Goal: Task Accomplishment & Management: Manage account settings

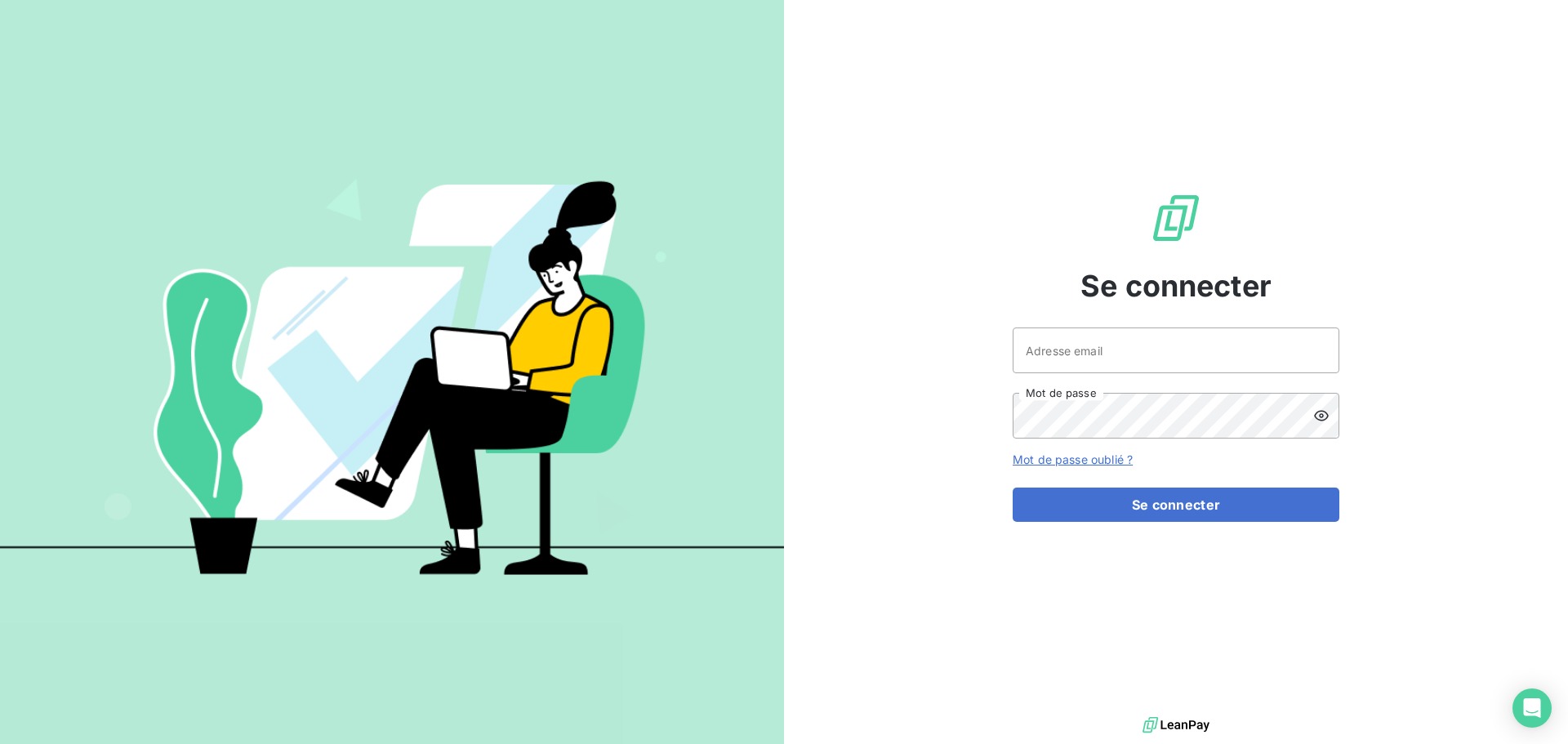
click at [0, 0] on div at bounding box center [0, 0] width 0 height 0
type input "glejeune@oet.fr"
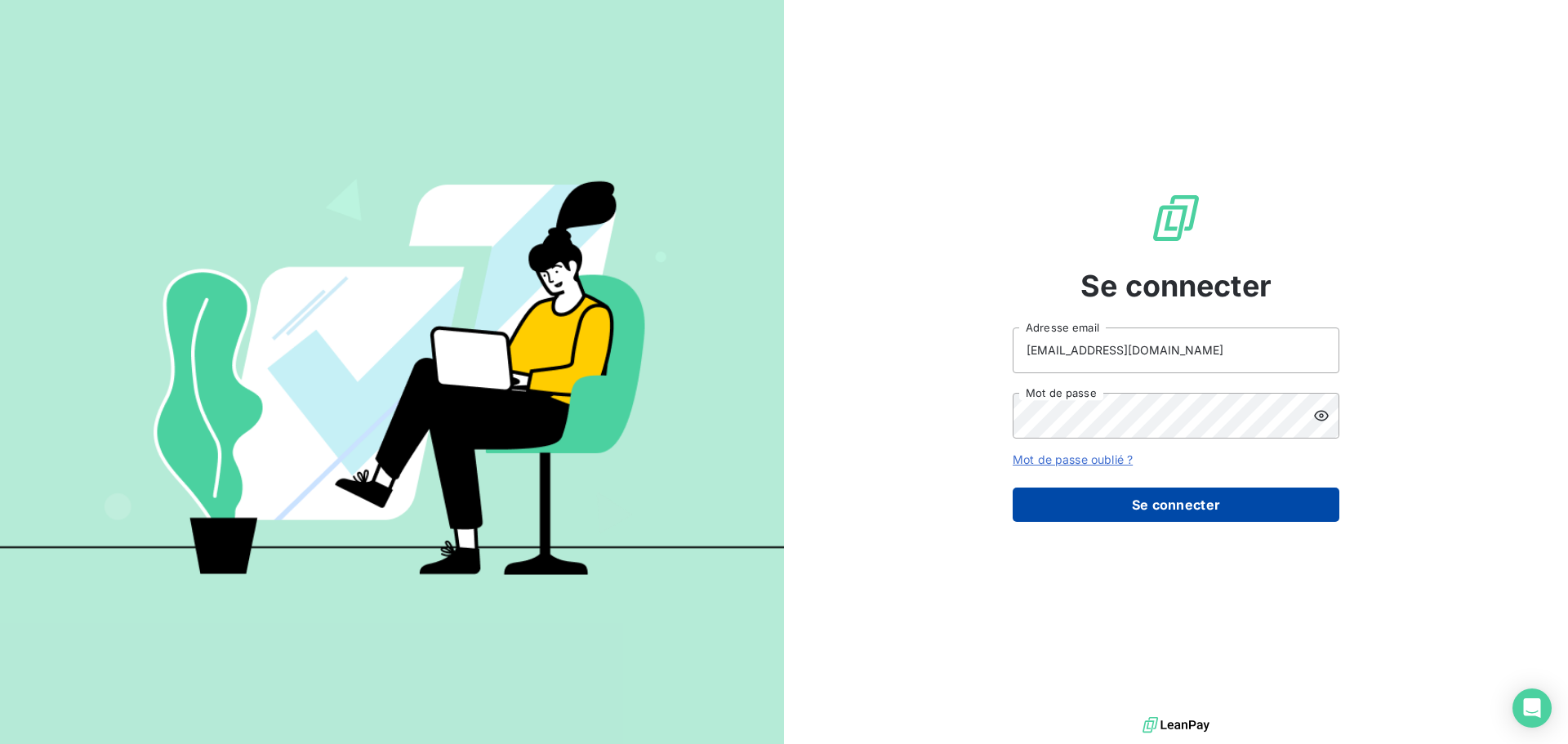
click at [1168, 507] on button "Se connecter" at bounding box center [1176, 504] width 327 height 34
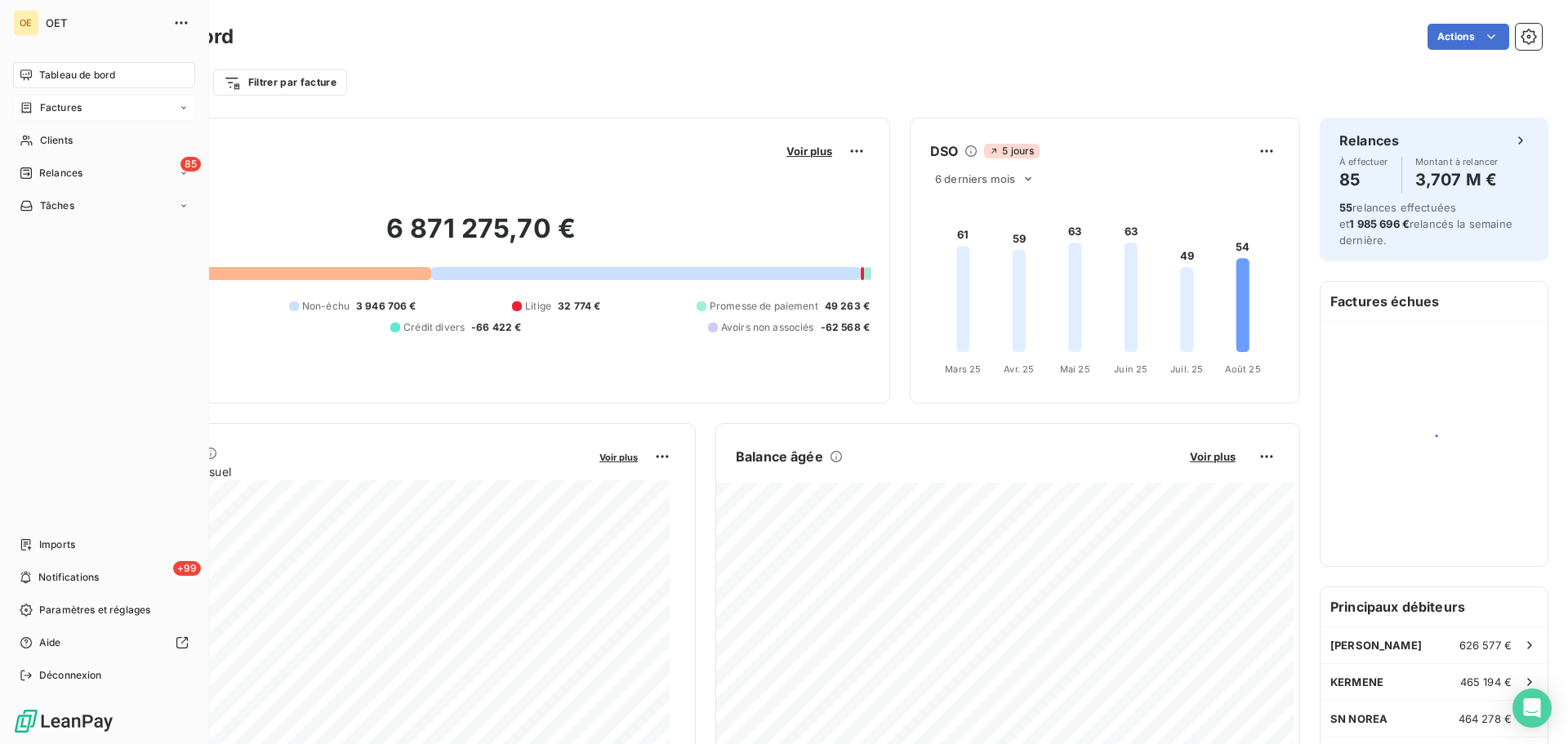
click at [46, 102] on span "Factures" at bounding box center [60, 108] width 42 height 15
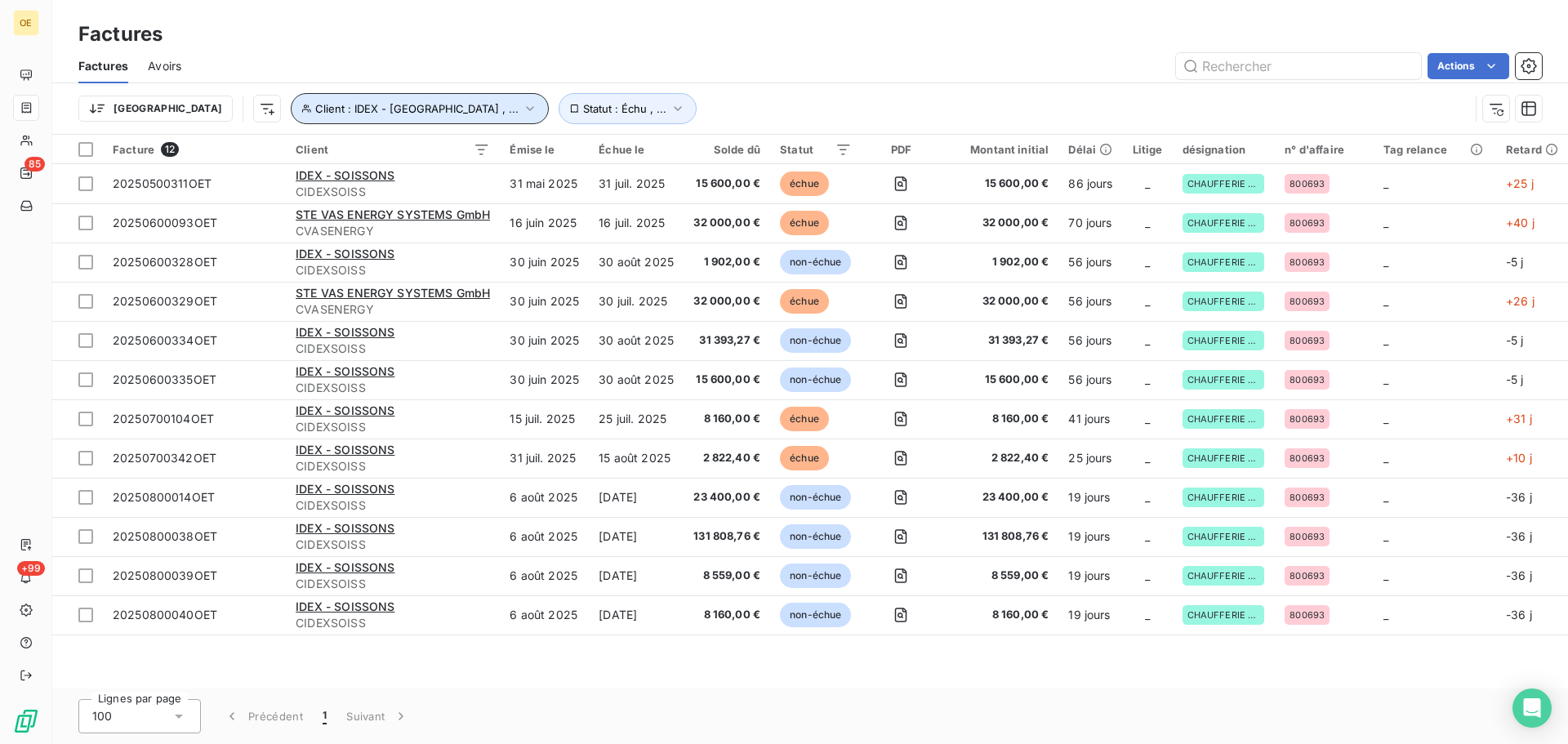
click at [522, 106] on icon "button" at bounding box center [530, 109] width 17 height 17
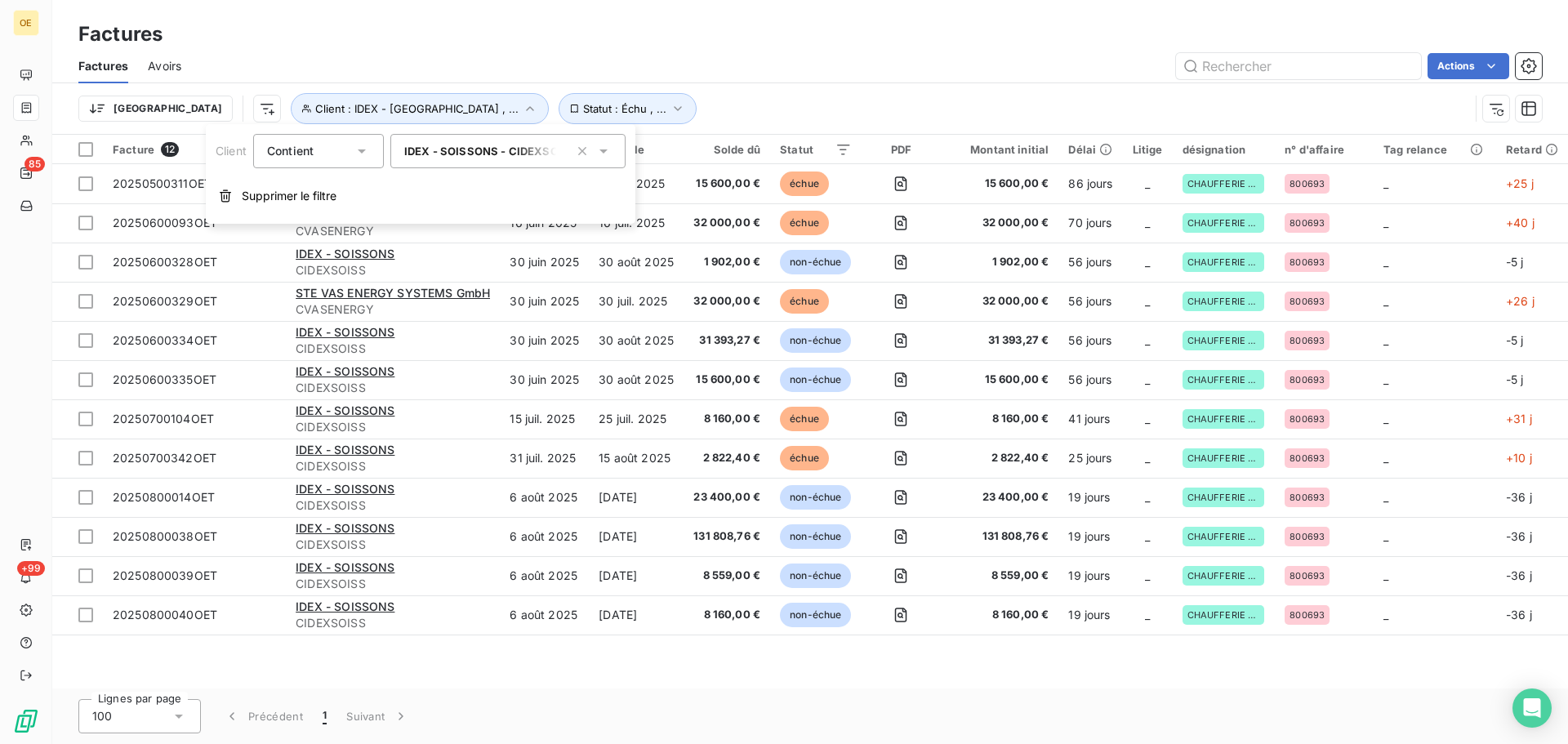
click at [604, 151] on icon at bounding box center [603, 151] width 8 height 4
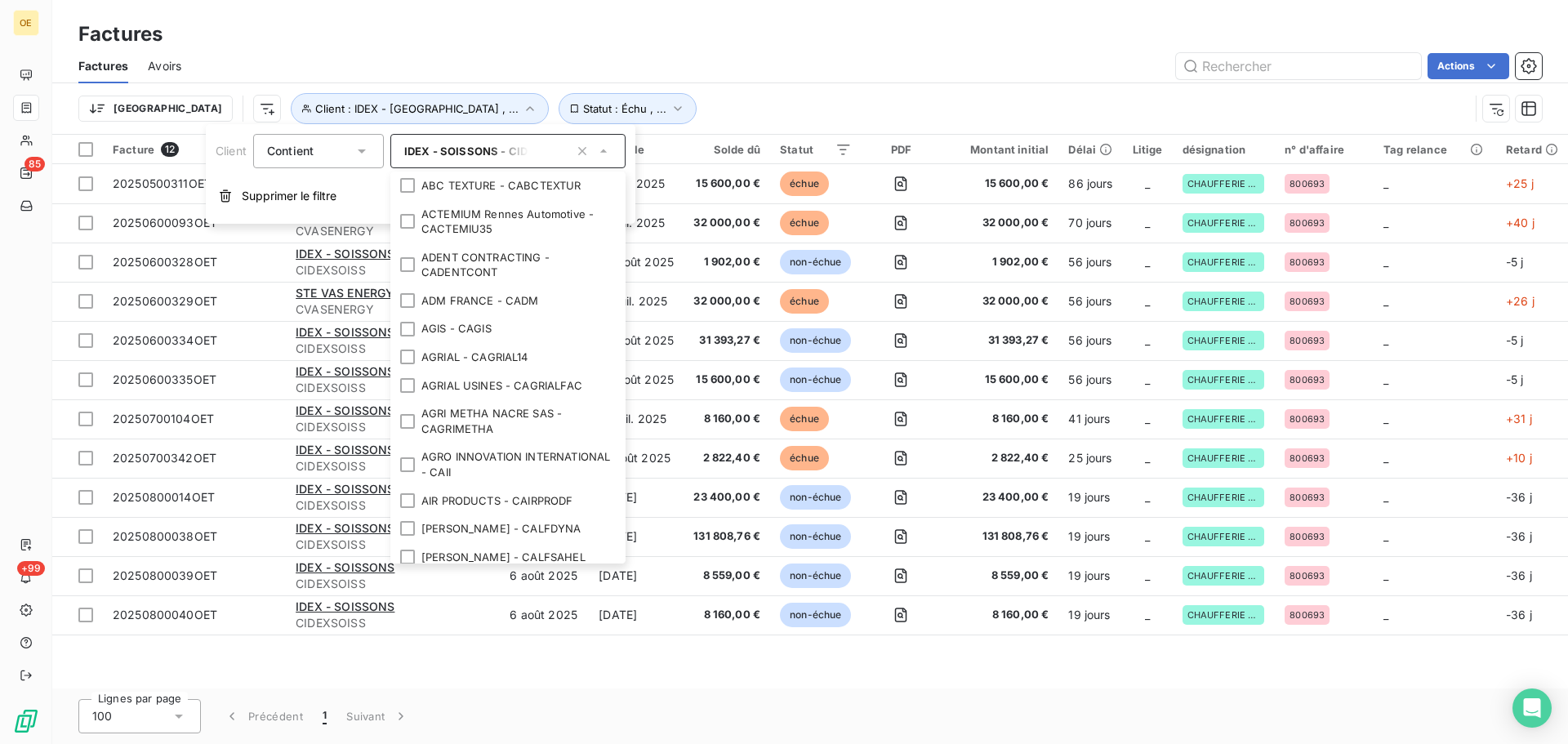
click at [508, 151] on span "IDEX - SOISSONS - CIDEXSOISS" at bounding box center [490, 151] width 173 height 13
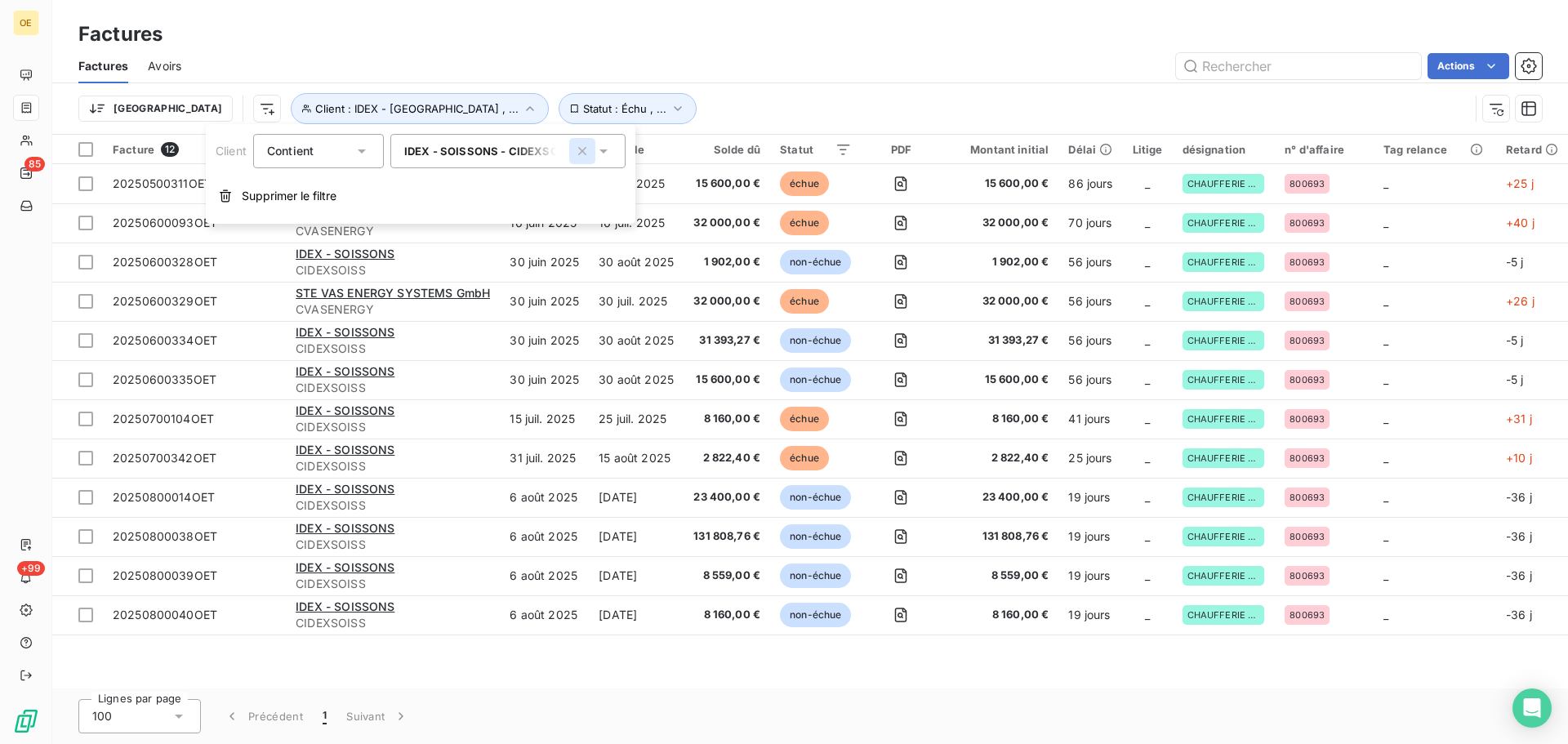
click at [583, 151] on icon "button" at bounding box center [582, 150] width 8 height 8
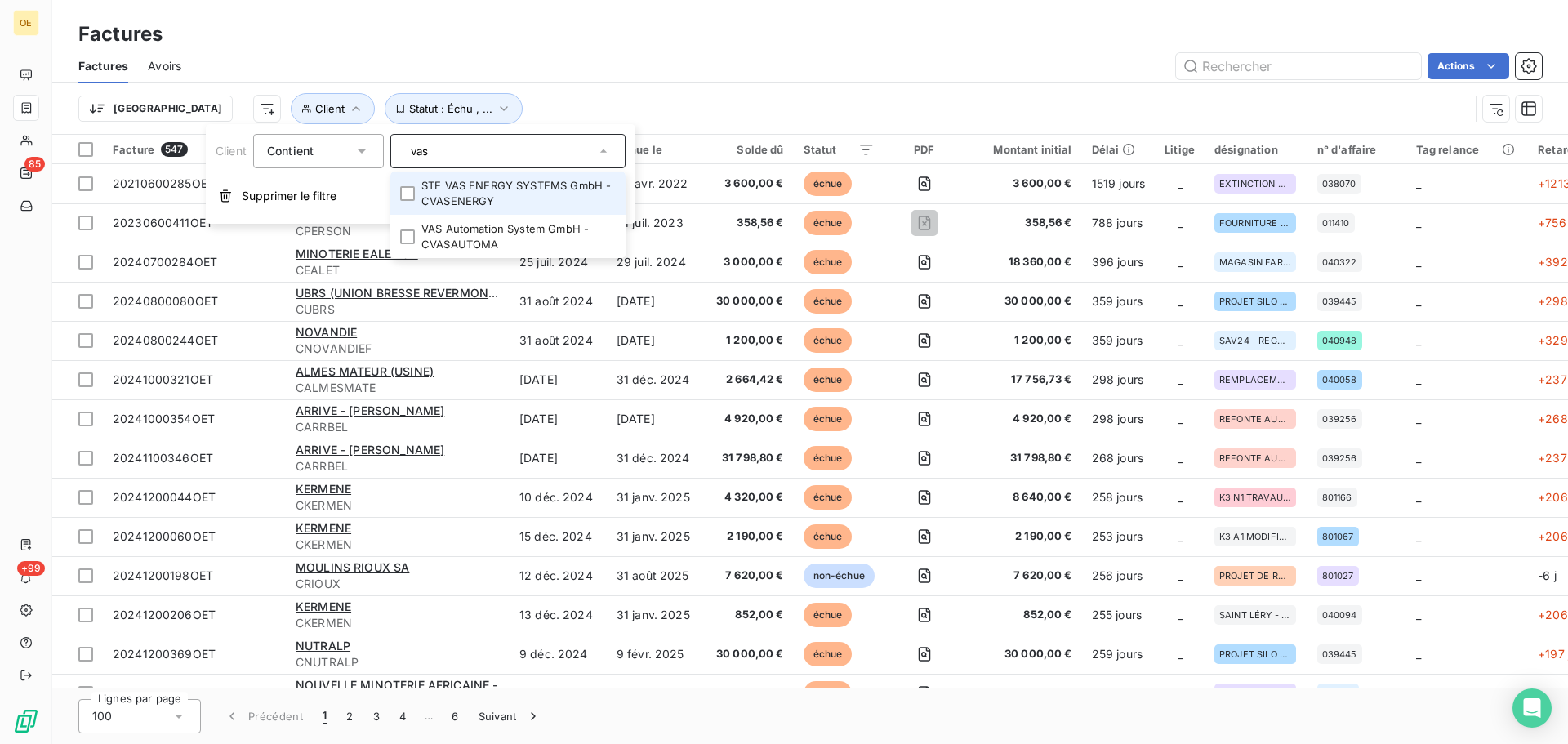
type input "vas"
click at [476, 186] on li "STE VAS ENERGY SYSTEMS GmbH - CVASENERGY" at bounding box center [508, 193] width 235 height 43
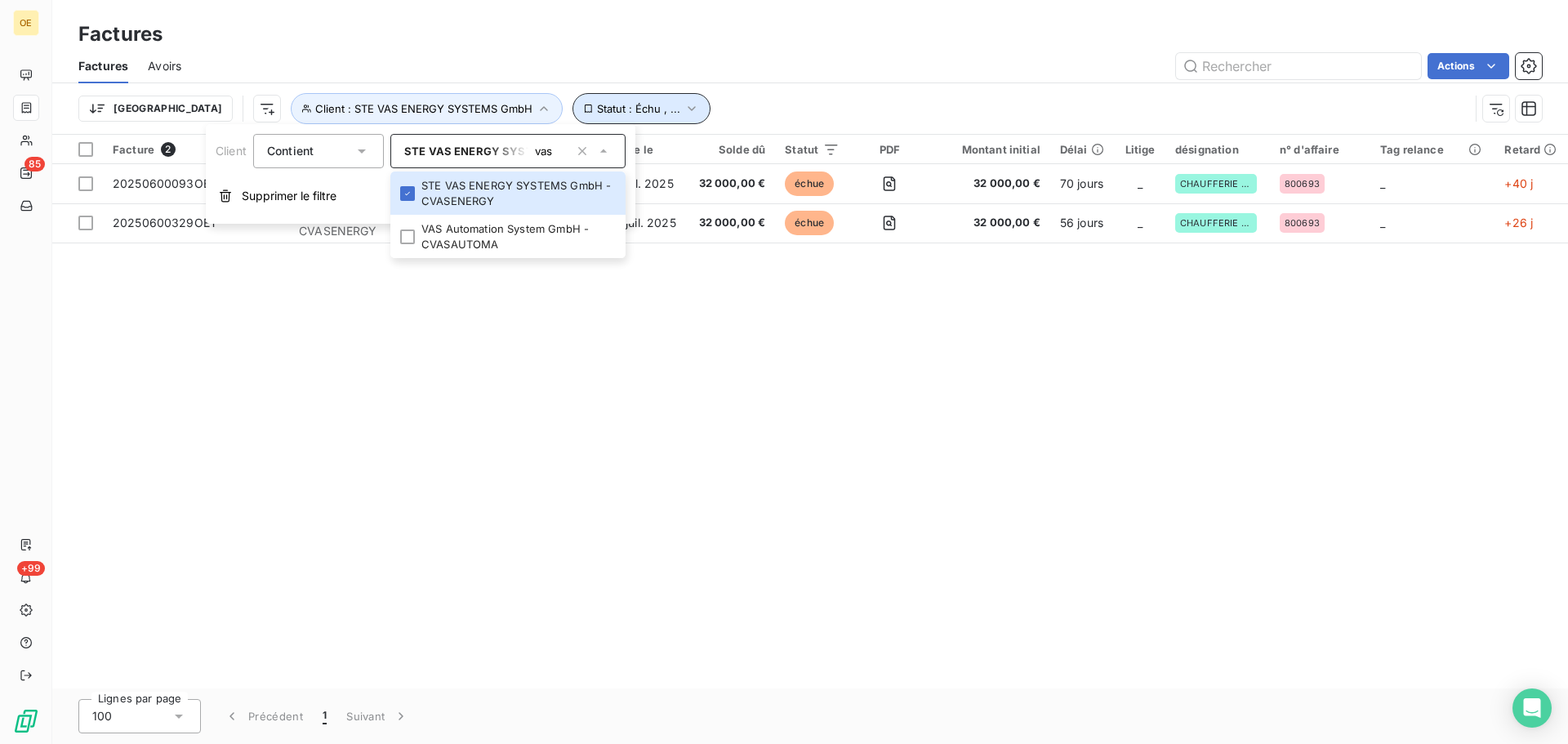
click at [688, 108] on icon "button" at bounding box center [692, 108] width 7 height 5
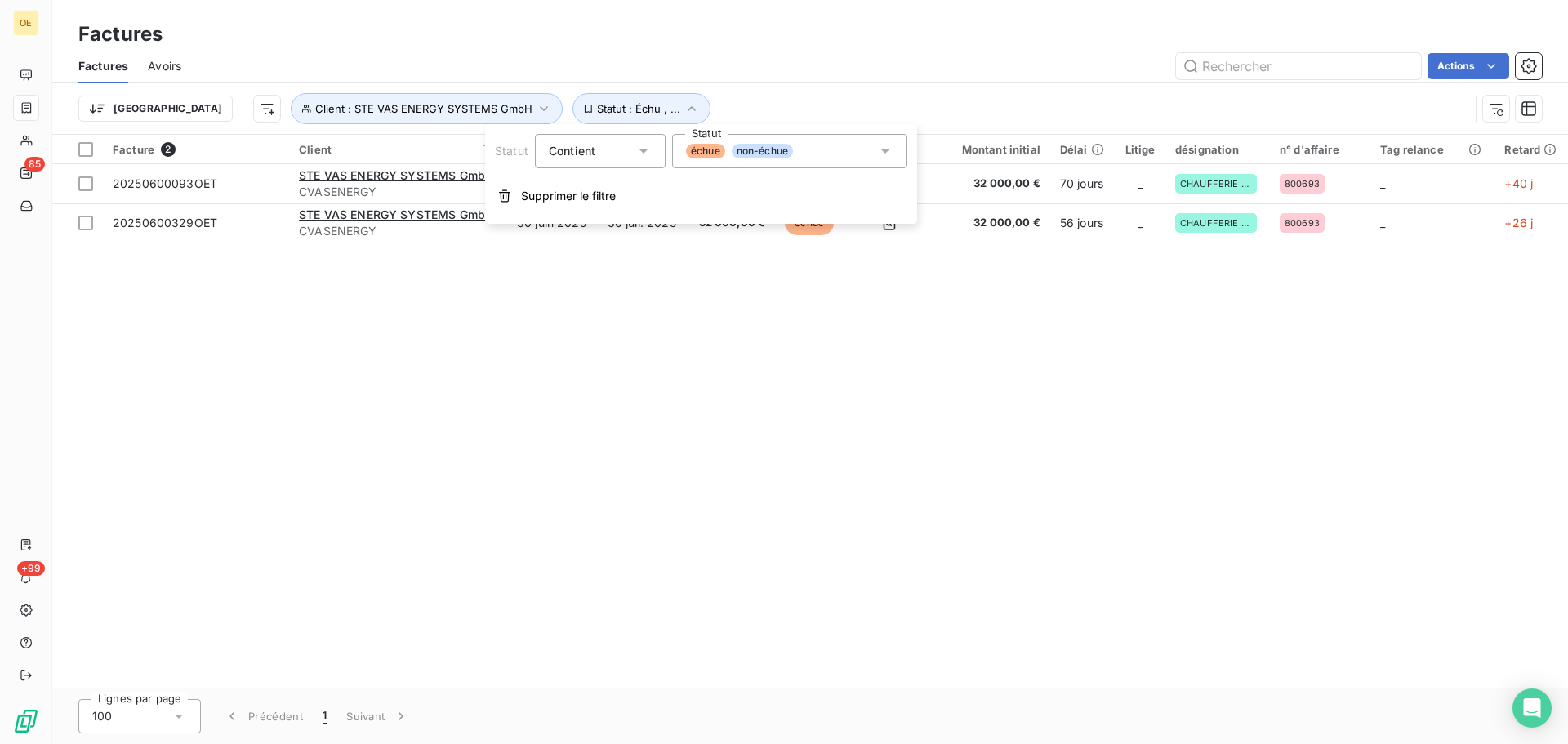
click at [757, 356] on div "Facture 2 Client Émise le Échue le Solde dû Statut PDF Montant initial Délai Li…" at bounding box center [810, 412] width 1515 height 554
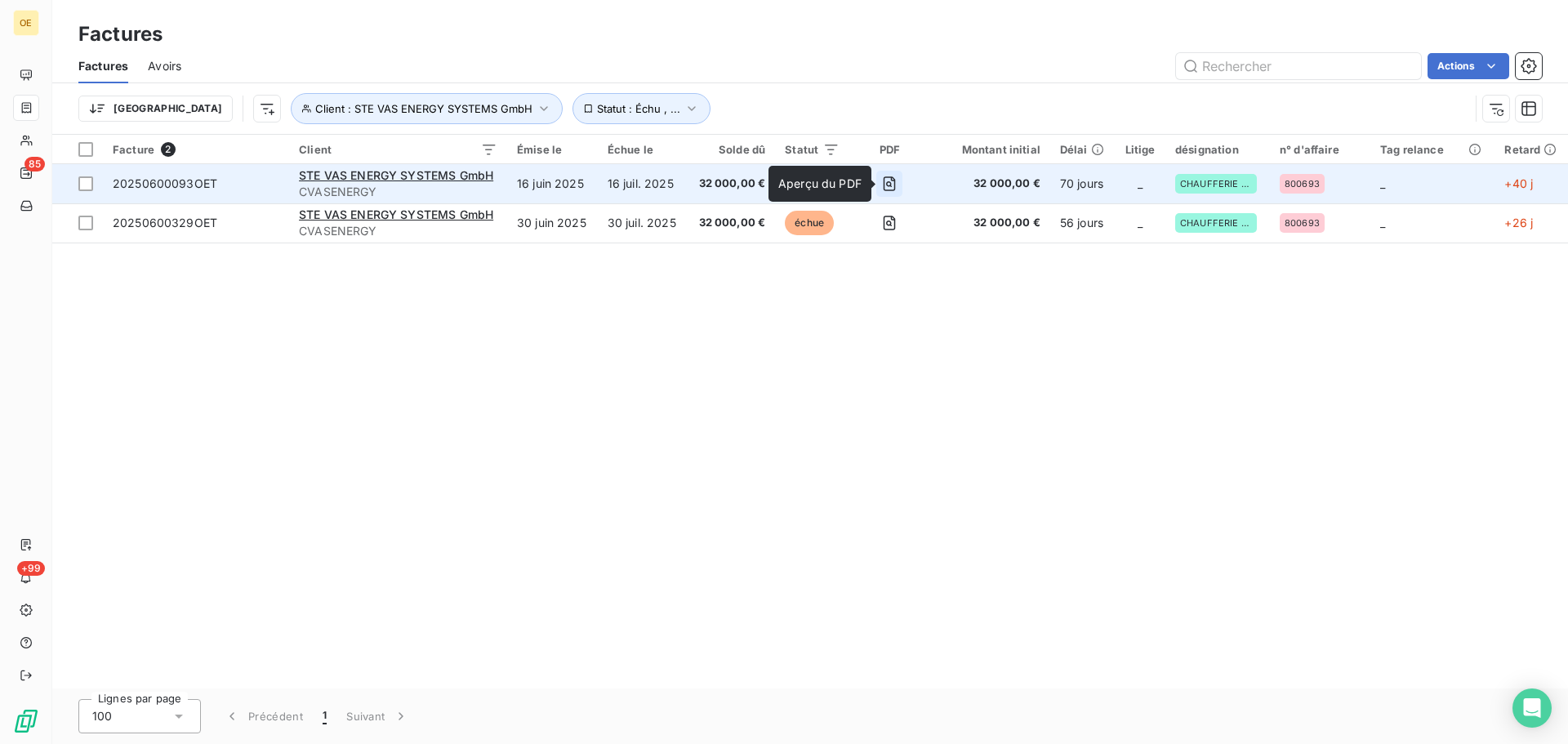
click at [892, 186] on icon "button" at bounding box center [888, 184] width 6 height 6
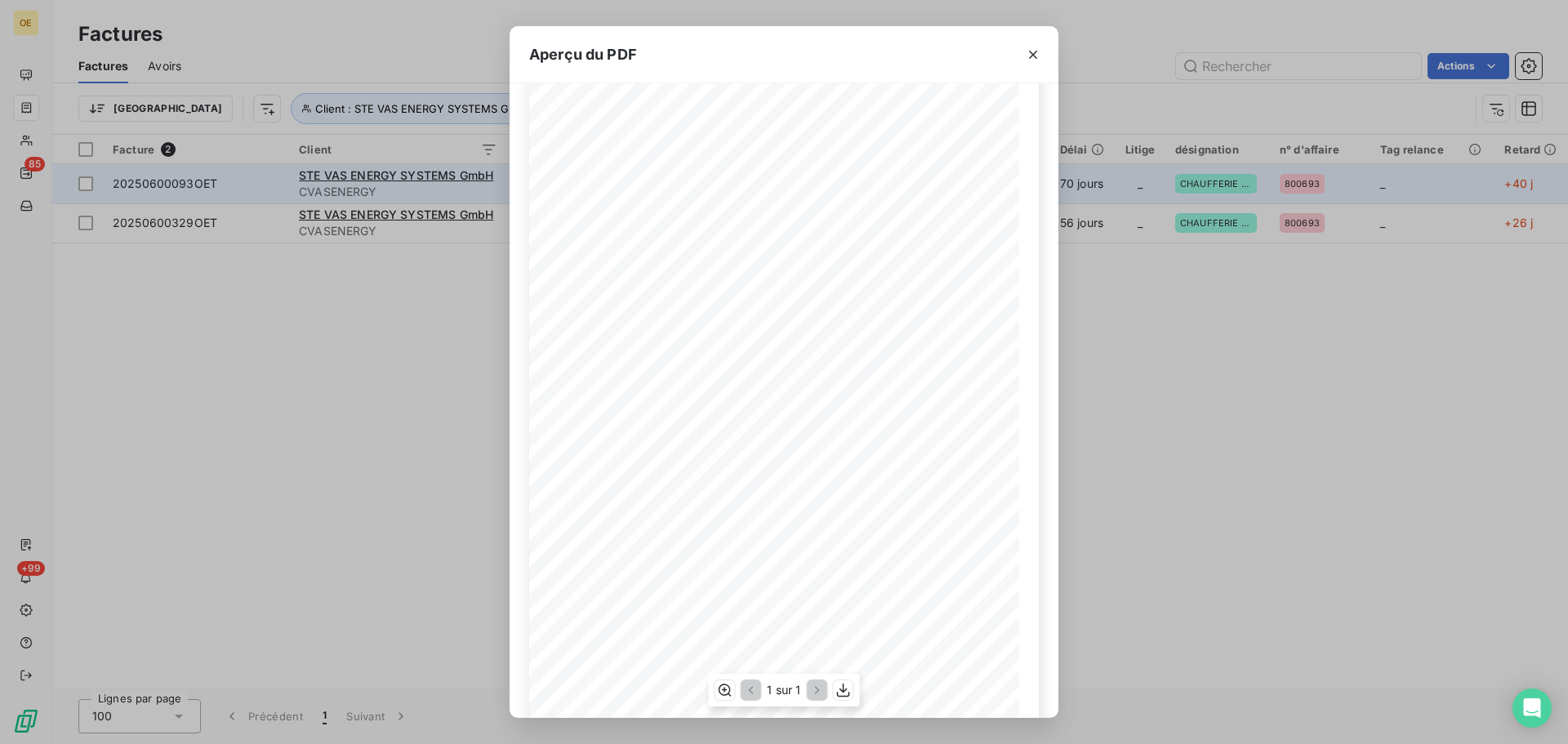
scroll to position [97, 0]
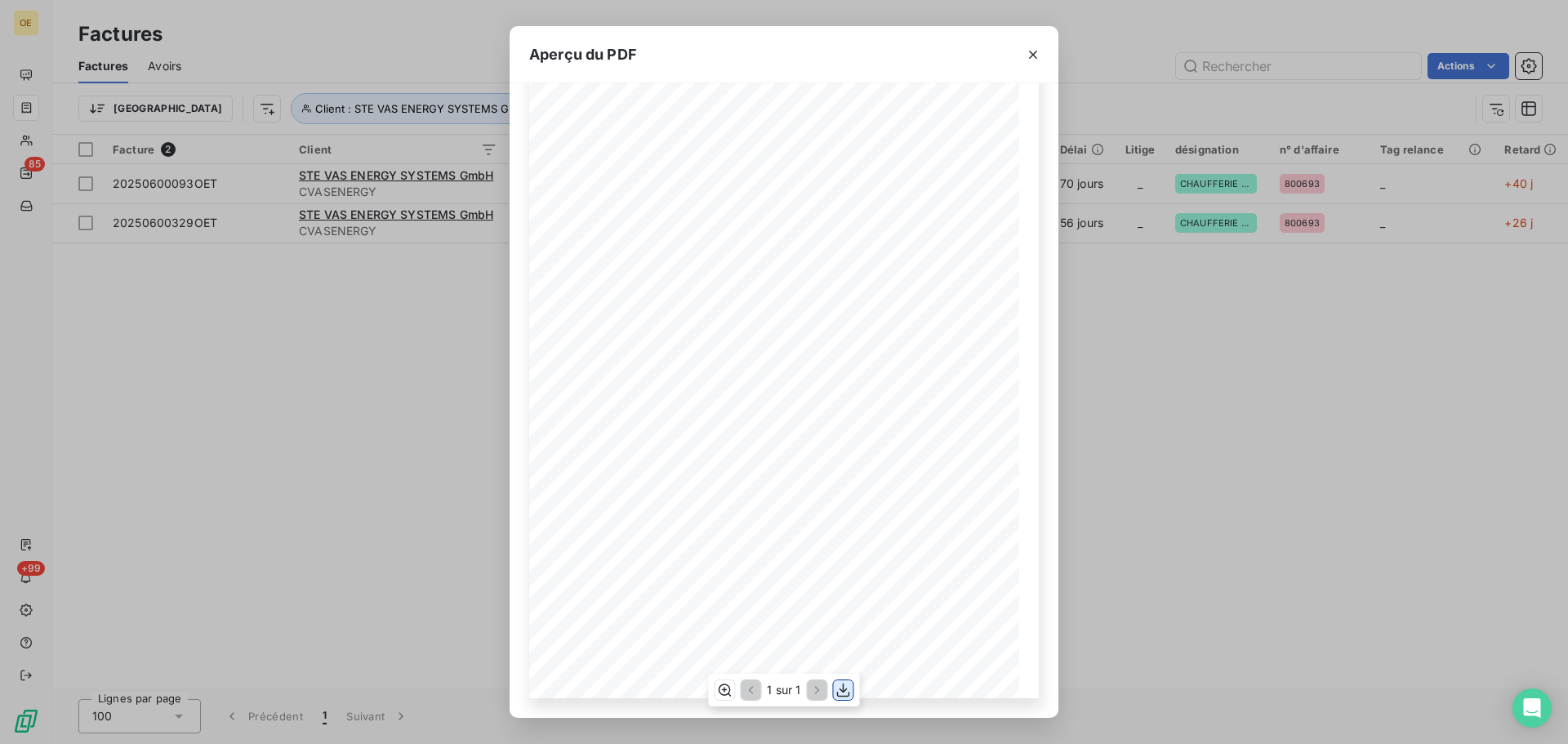
click at [846, 690] on icon "button" at bounding box center [844, 690] width 17 height 17
click at [1035, 53] on icon "button" at bounding box center [1033, 54] width 17 height 17
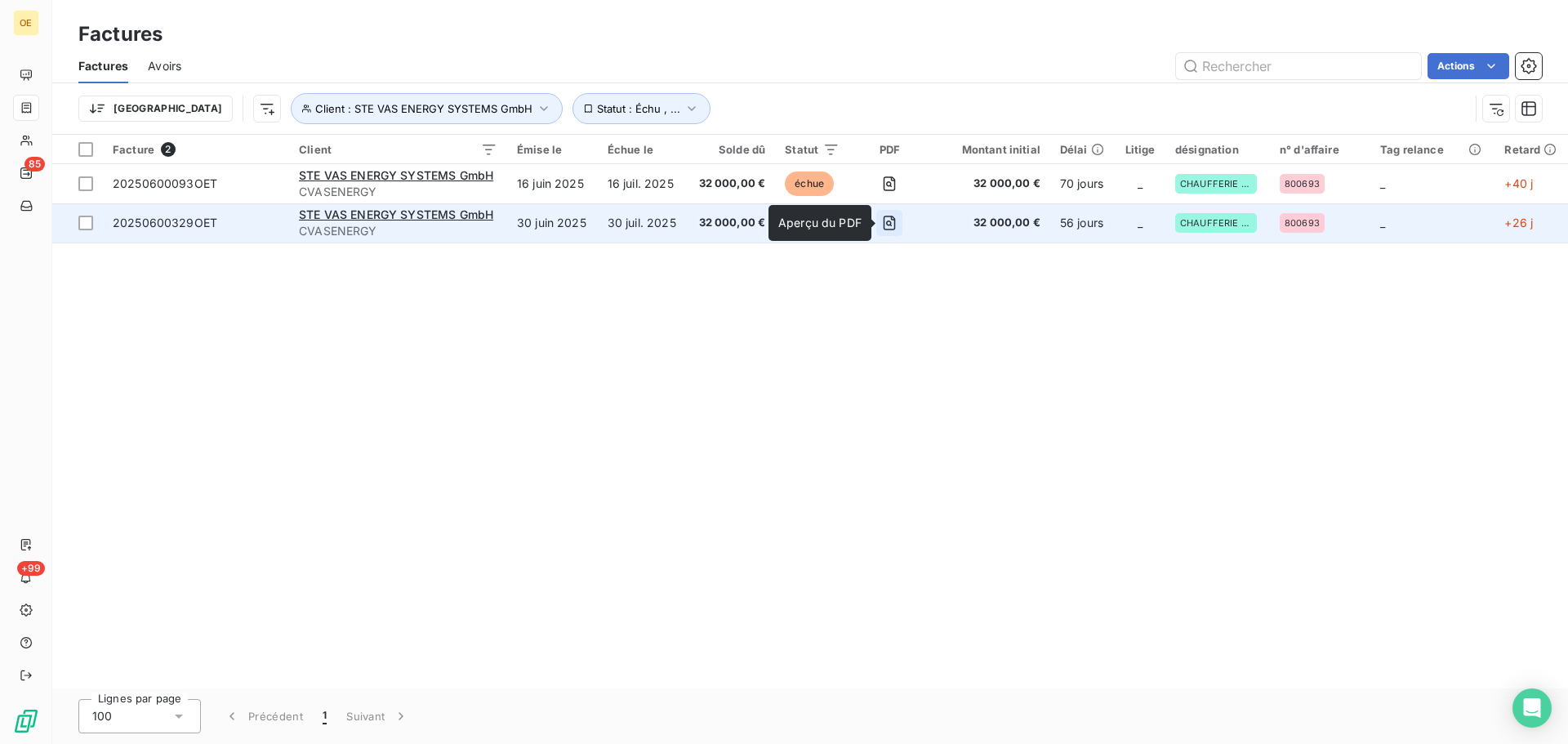
click at [889, 223] on icon "button" at bounding box center [888, 223] width 6 height 6
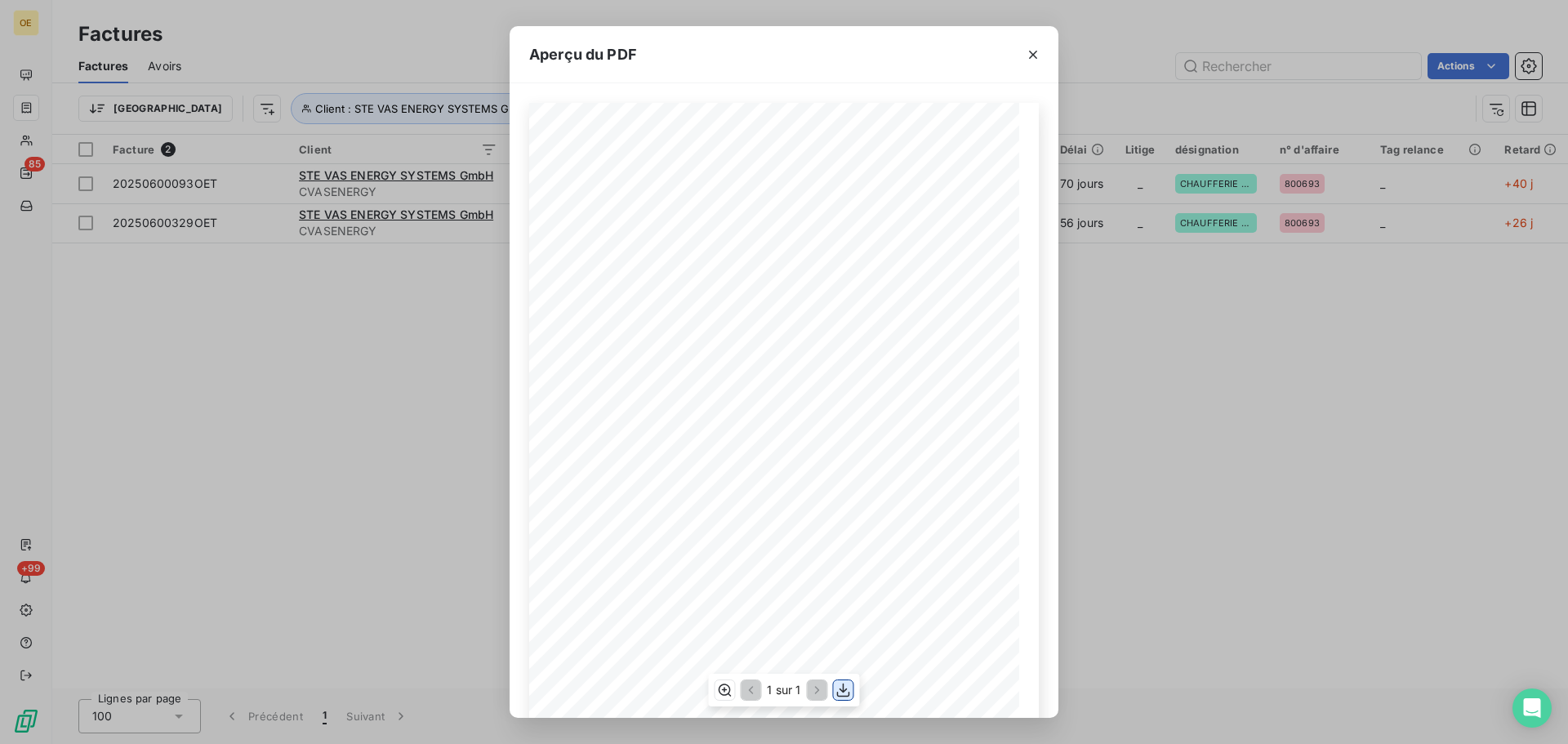
click at [843, 688] on icon "button" at bounding box center [843, 690] width 13 height 14
click at [1029, 53] on icon "button" at bounding box center [1033, 54] width 17 height 17
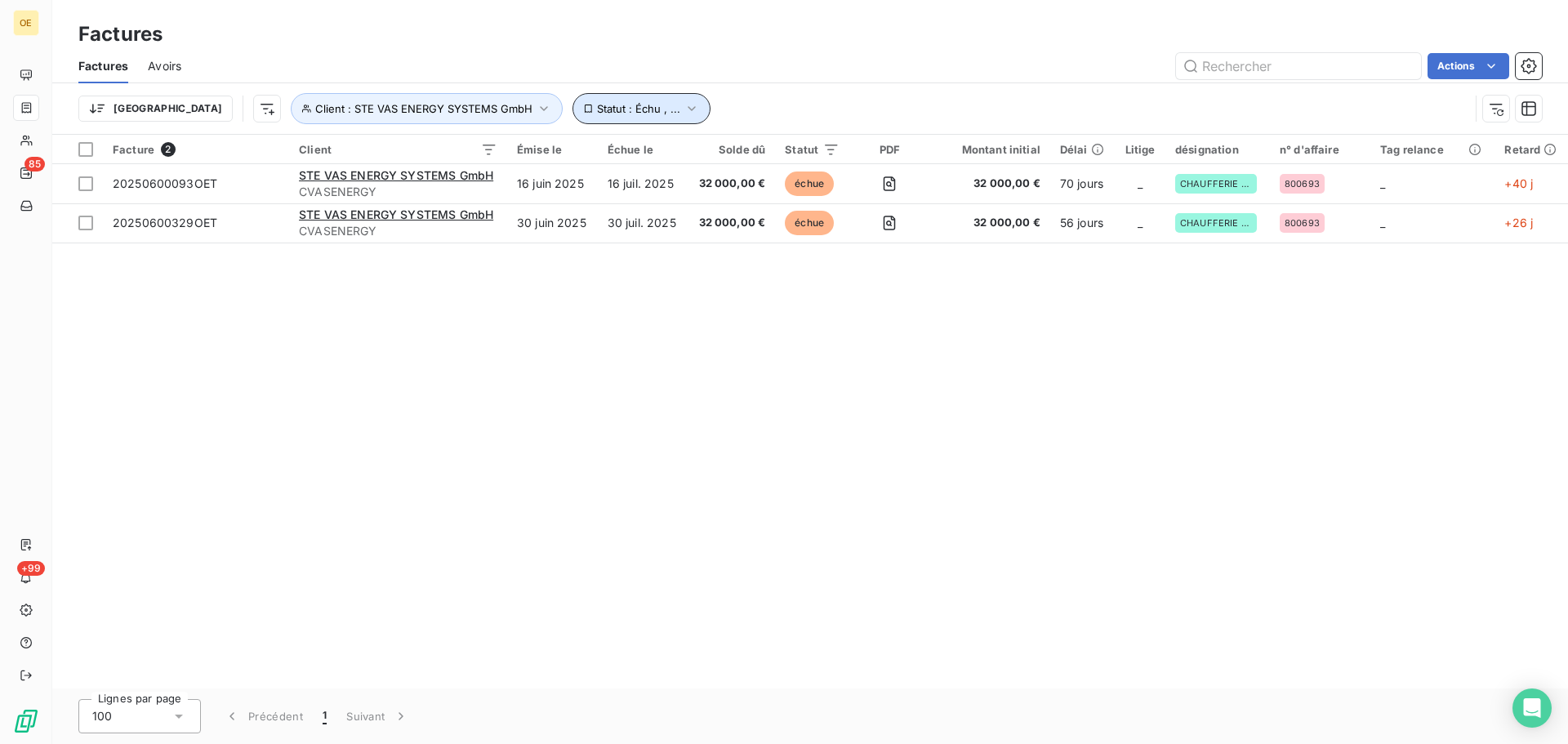
click at [683, 109] on icon "button" at bounding box center [692, 109] width 17 height 17
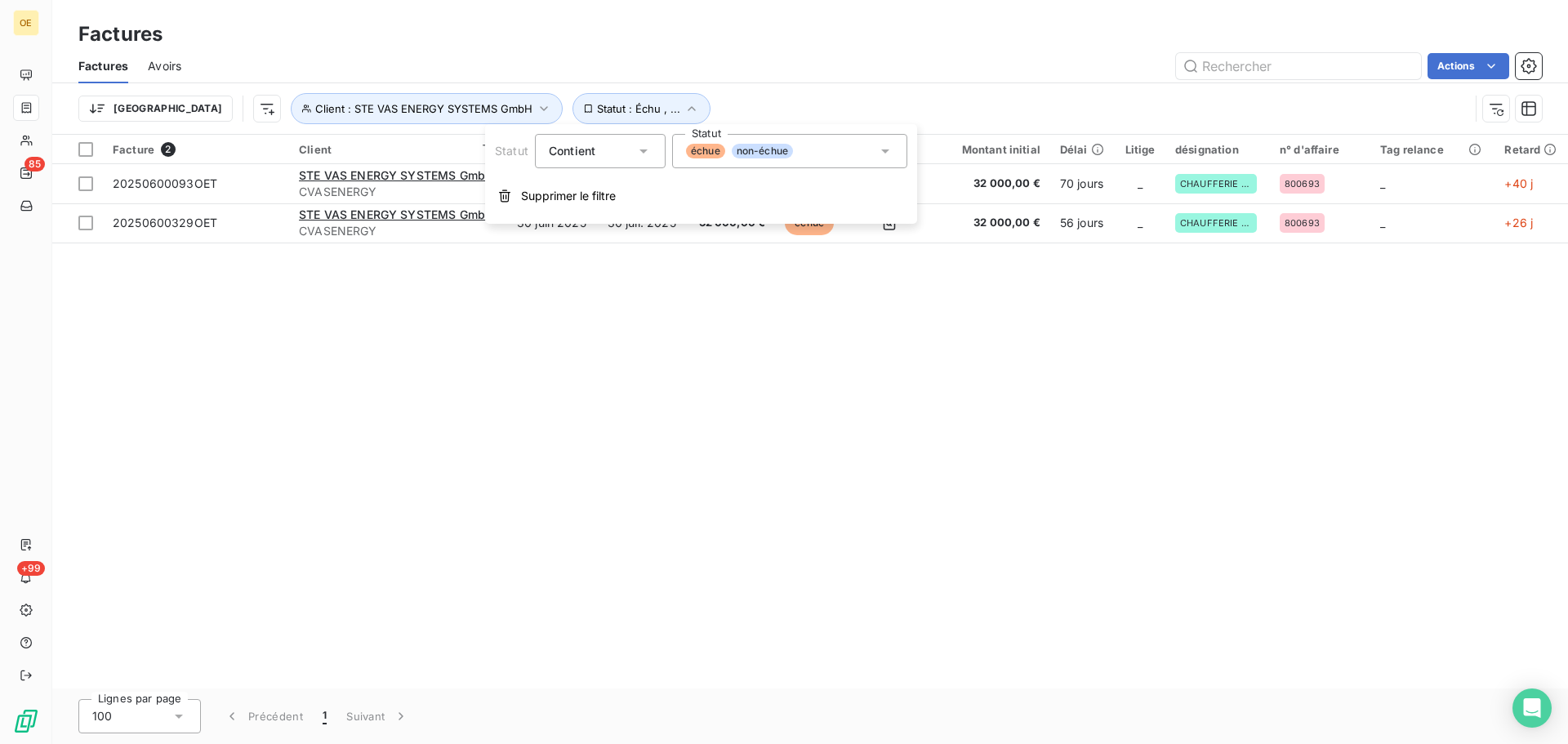
click at [883, 153] on icon at bounding box center [886, 151] width 17 height 17
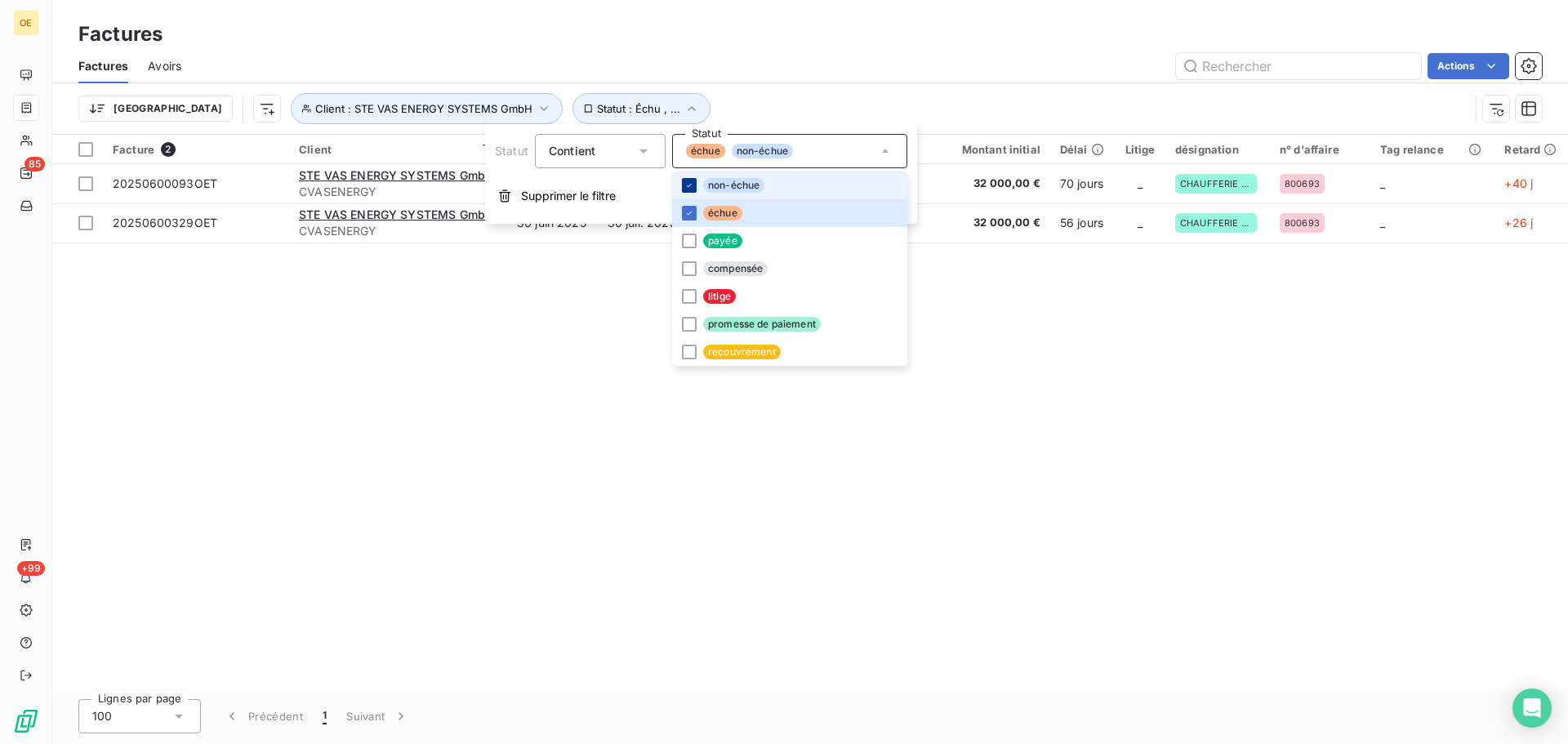
click at [689, 182] on icon at bounding box center [689, 185] width 10 height 10
click at [689, 182] on div at bounding box center [689, 186] width 15 height 15
click at [693, 241] on div at bounding box center [689, 241] width 15 height 15
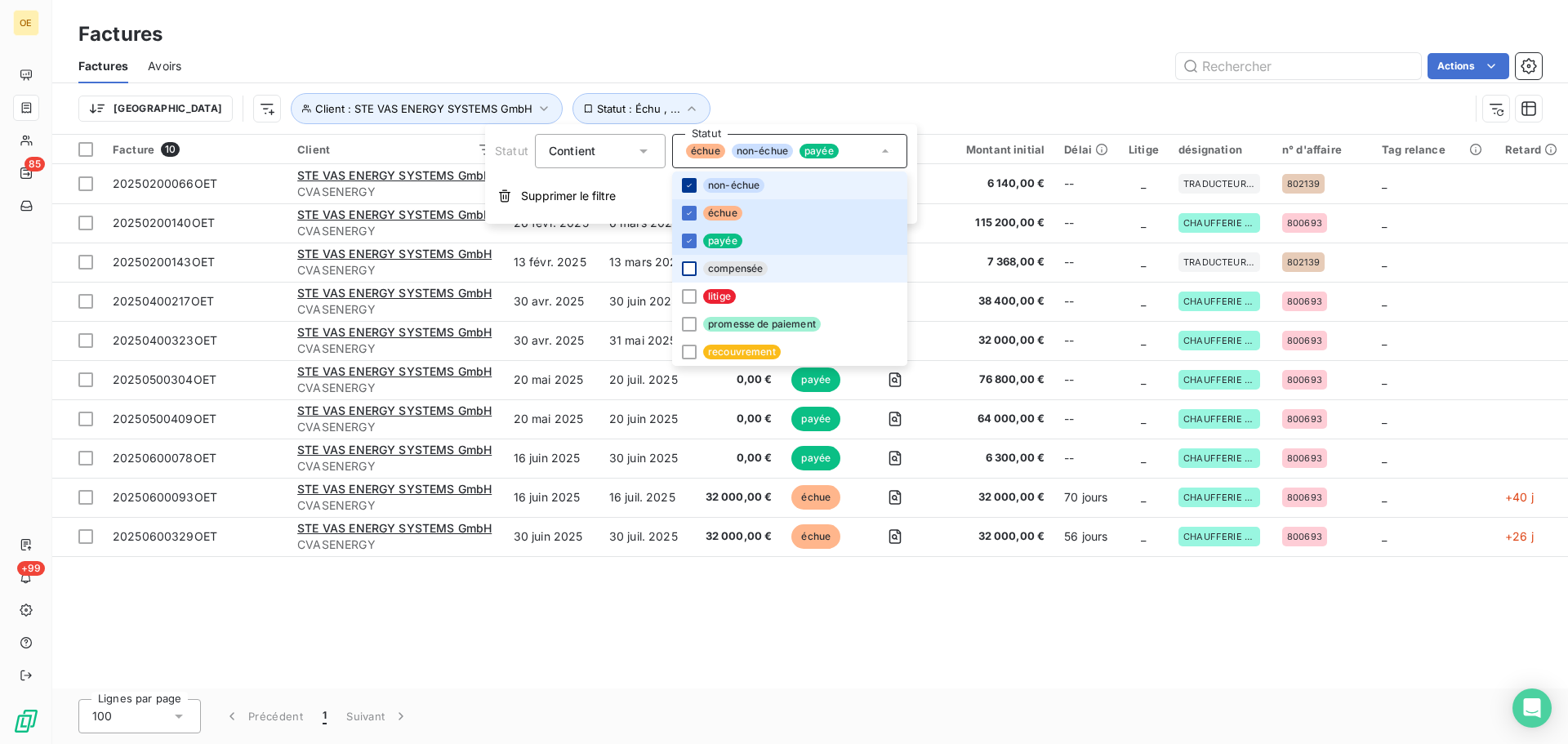
click at [691, 266] on div at bounding box center [689, 269] width 15 height 15
click at [691, 293] on div at bounding box center [689, 296] width 15 height 15
click at [694, 319] on div at bounding box center [689, 324] width 15 height 15
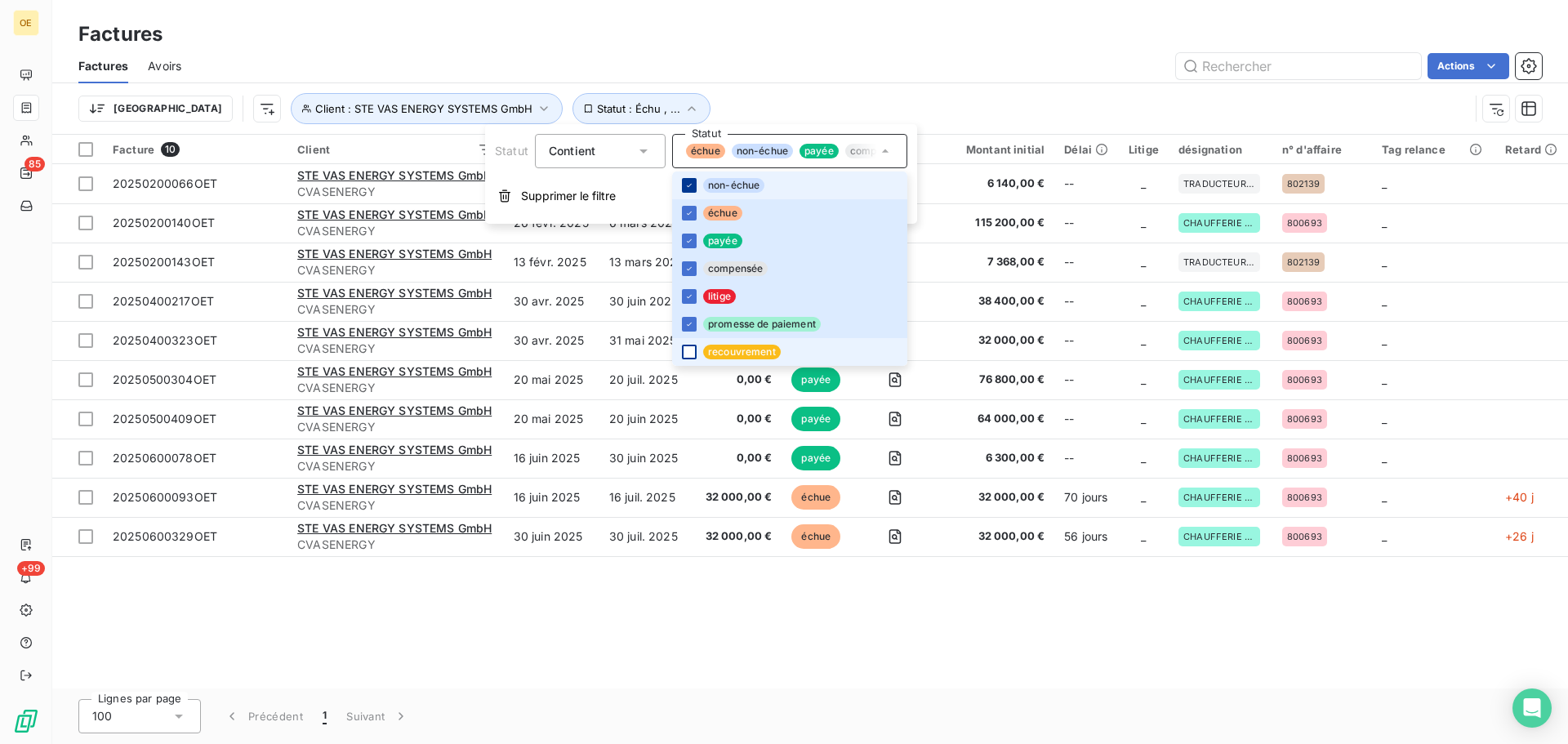
click at [687, 349] on div at bounding box center [689, 352] width 15 height 15
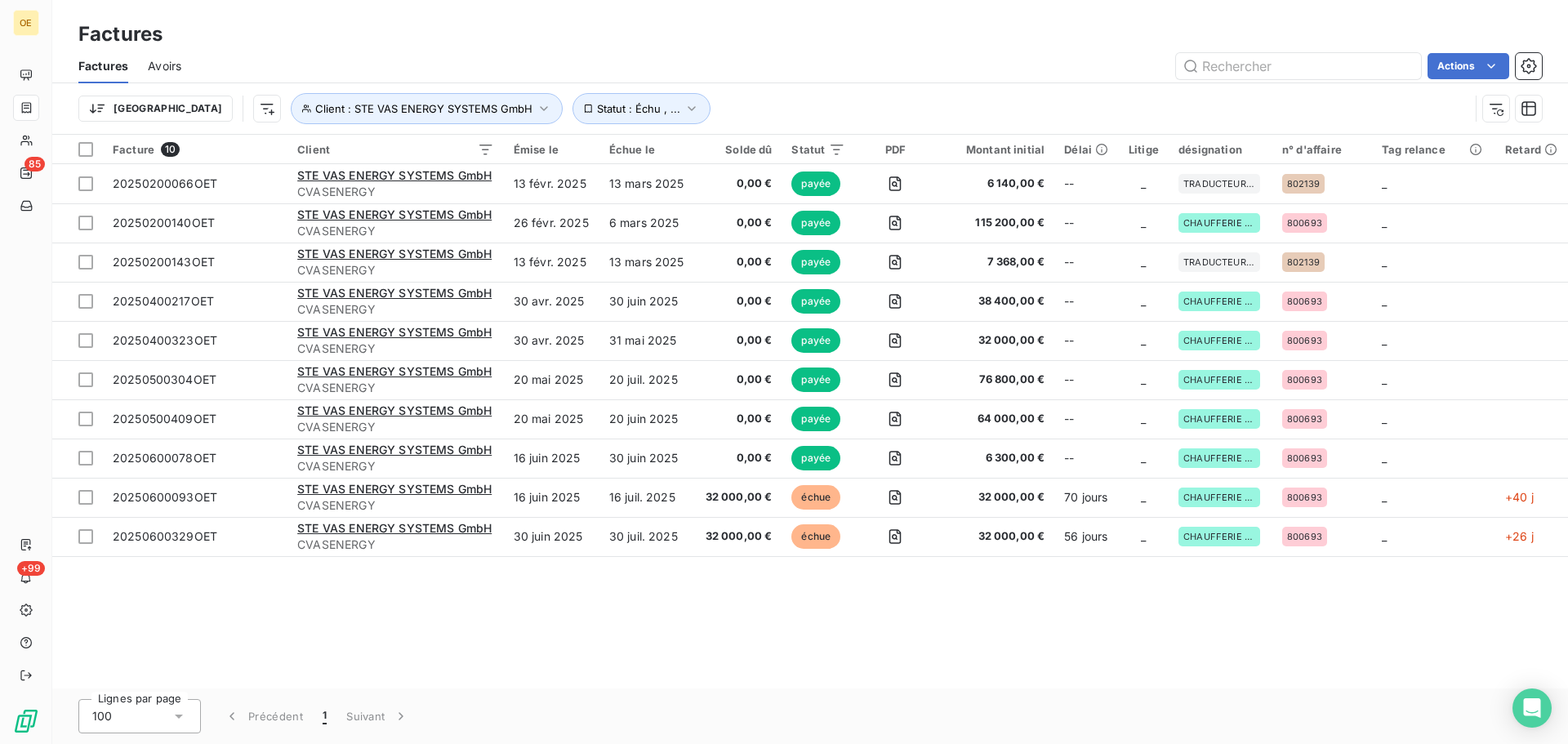
click at [792, 687] on div "Facture 10 Client Émise le Échue le Solde dû Statut PDF Montant initial Délai L…" at bounding box center [810, 412] width 1515 height 554
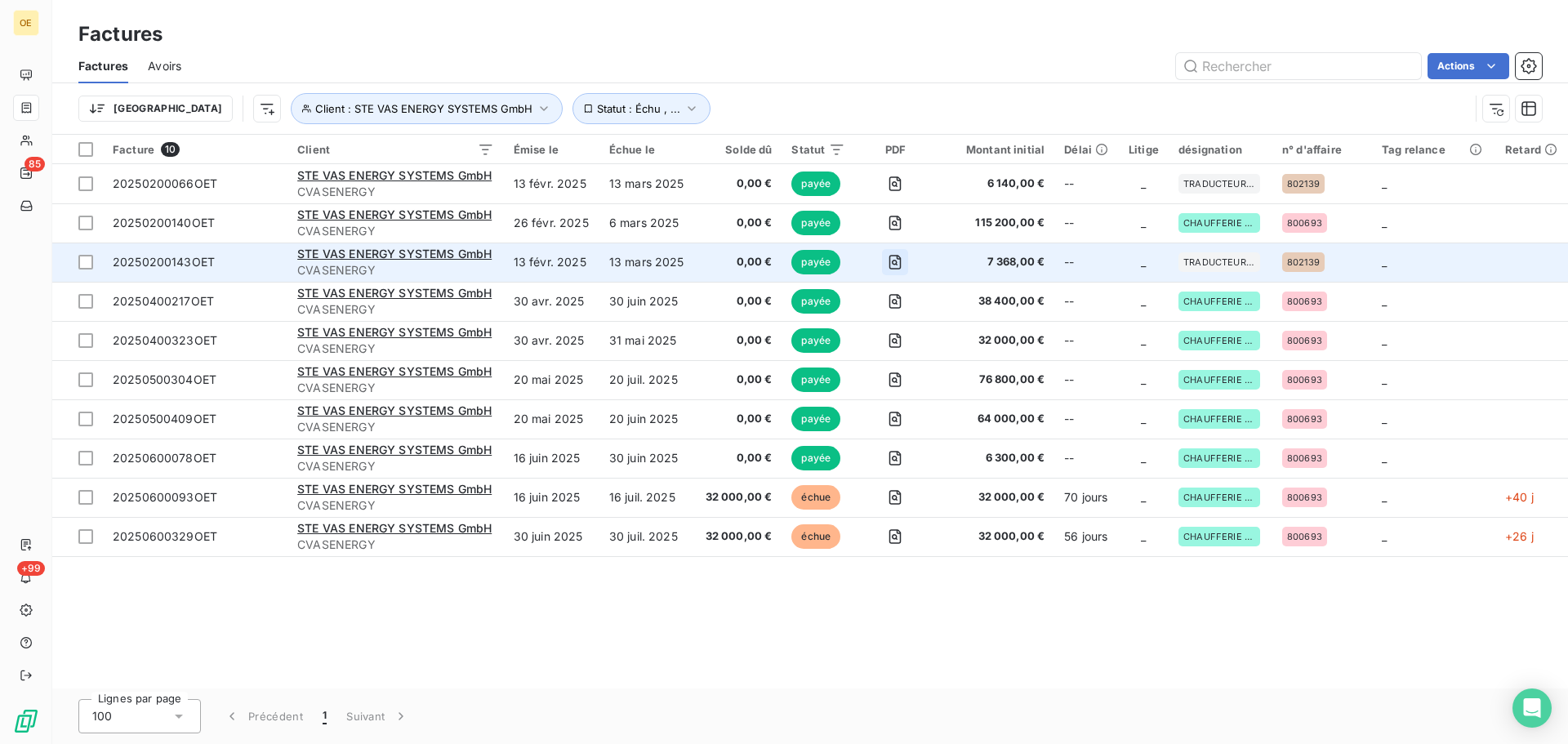
click at [895, 262] on icon "button" at bounding box center [895, 262] width 6 height 6
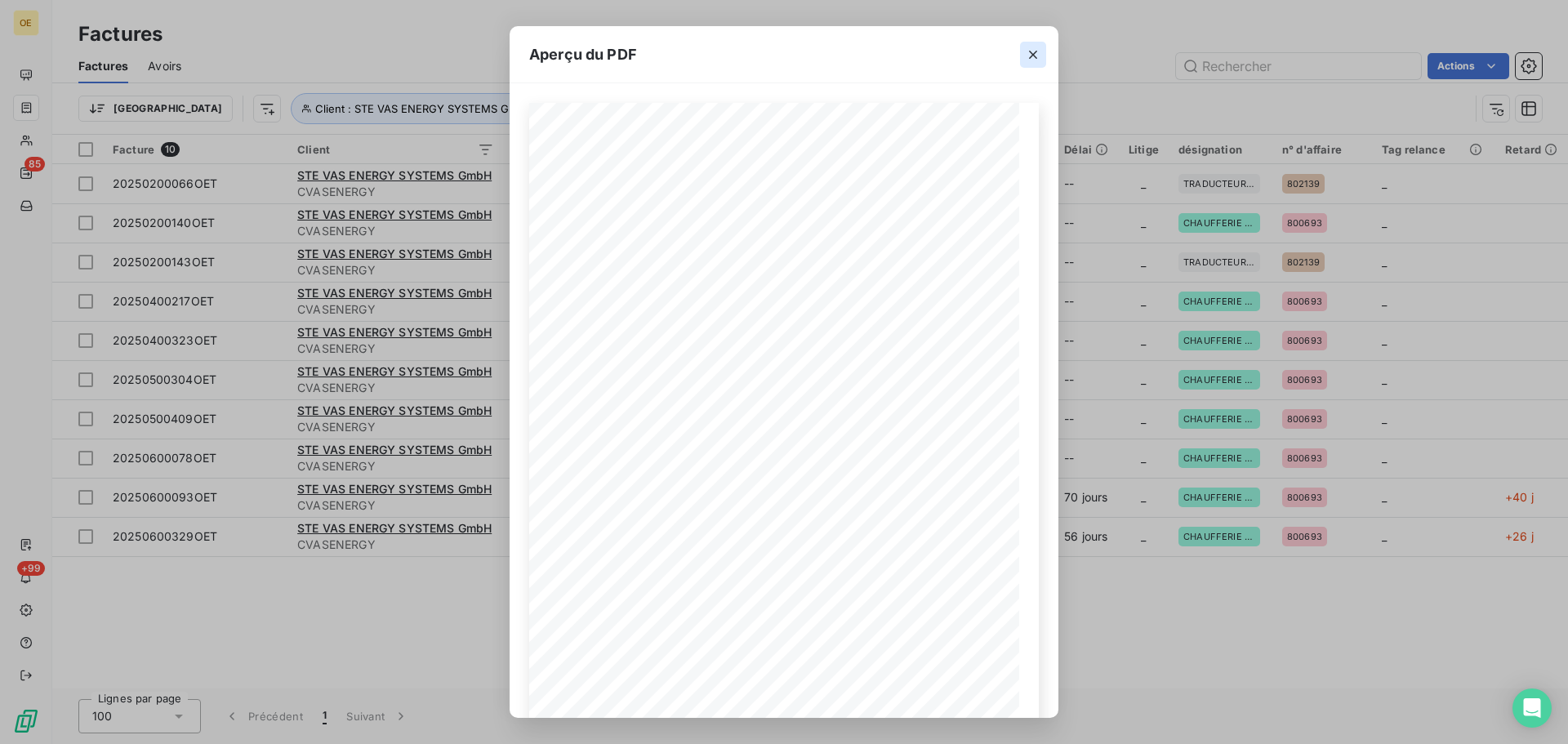
click at [1036, 54] on icon "button" at bounding box center [1033, 54] width 17 height 17
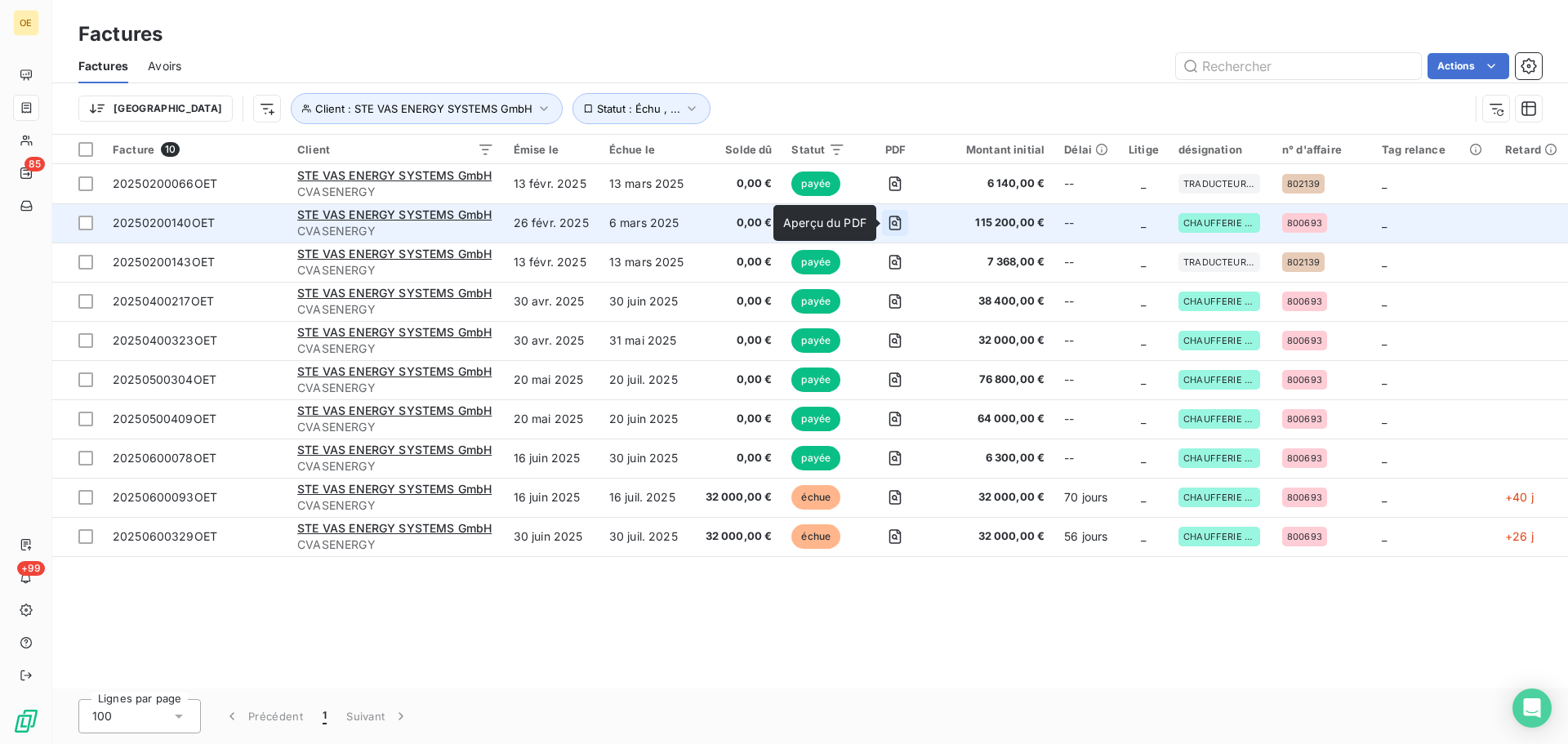
click at [895, 222] on icon "button" at bounding box center [895, 223] width 6 height 6
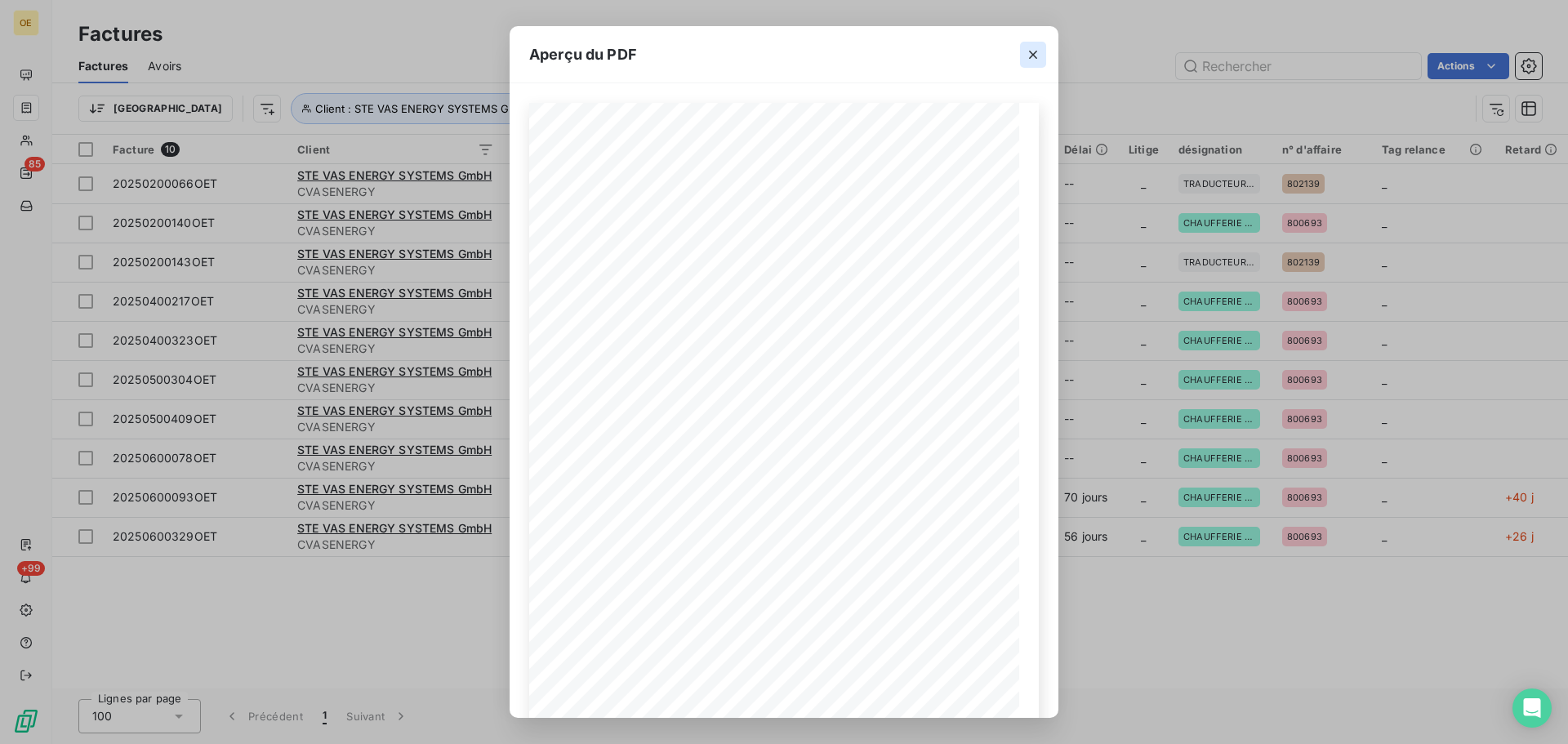
click at [1032, 56] on icon "button" at bounding box center [1033, 54] width 17 height 17
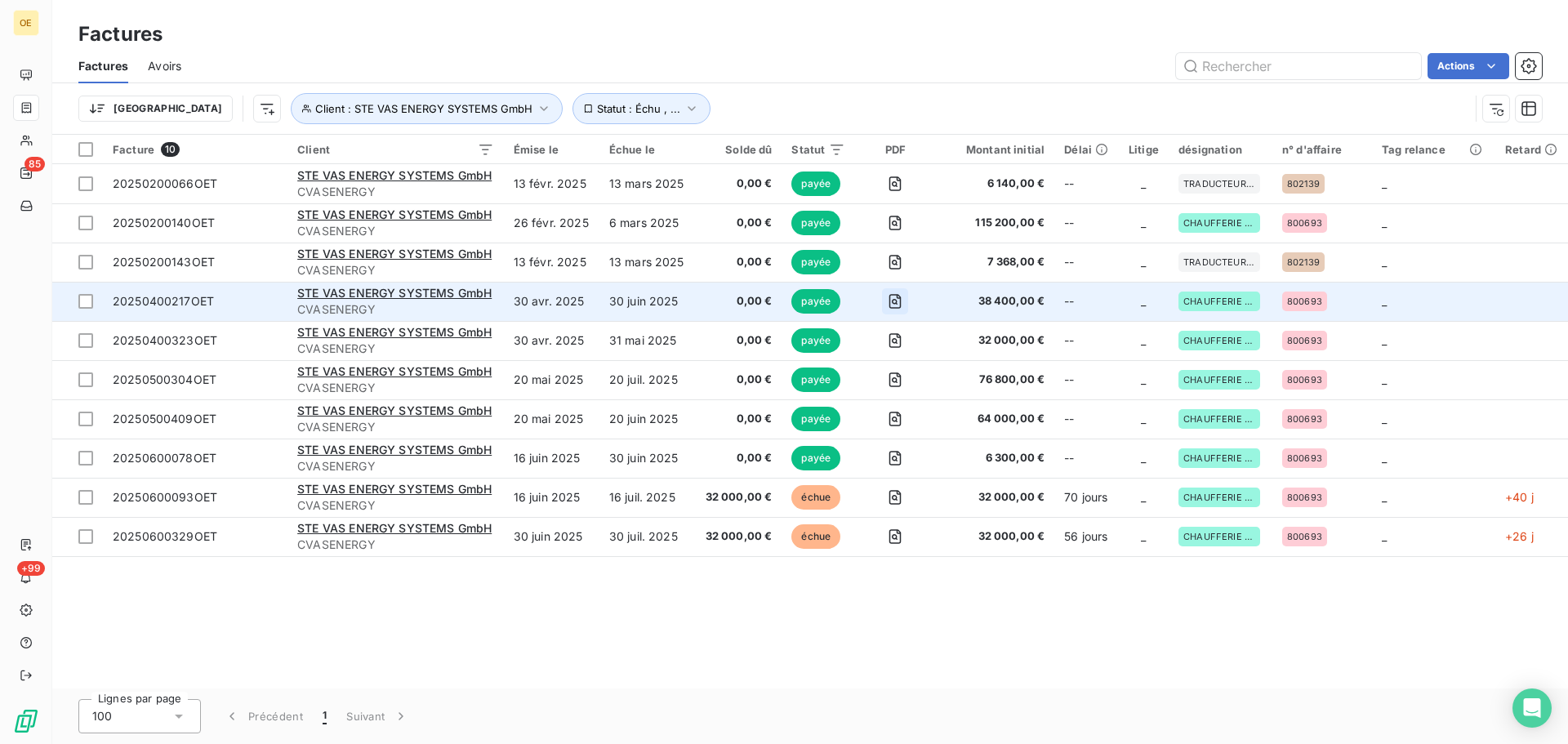
click at [897, 303] on icon "button" at bounding box center [895, 302] width 6 height 6
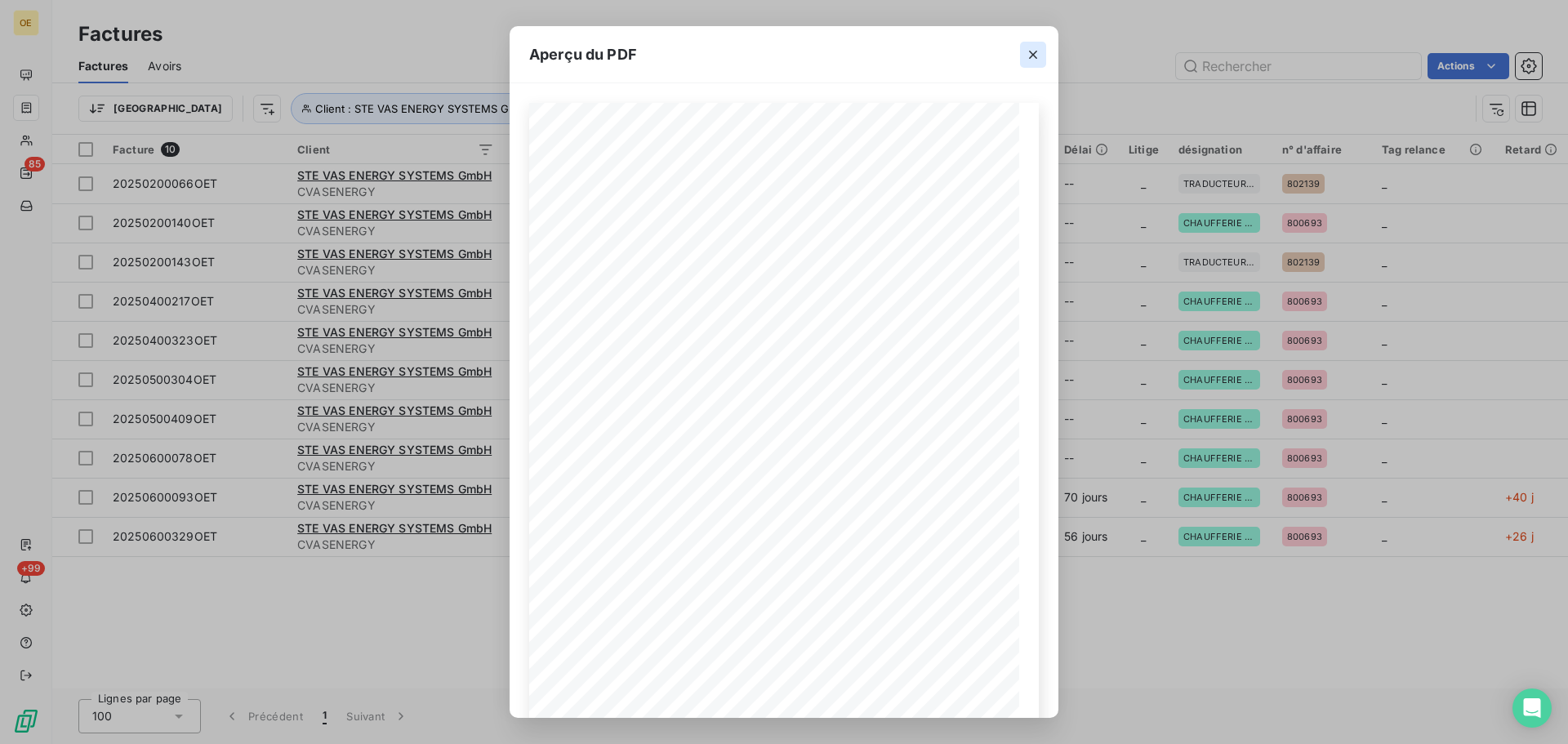
click at [1031, 54] on icon "button" at bounding box center [1033, 54] width 17 height 17
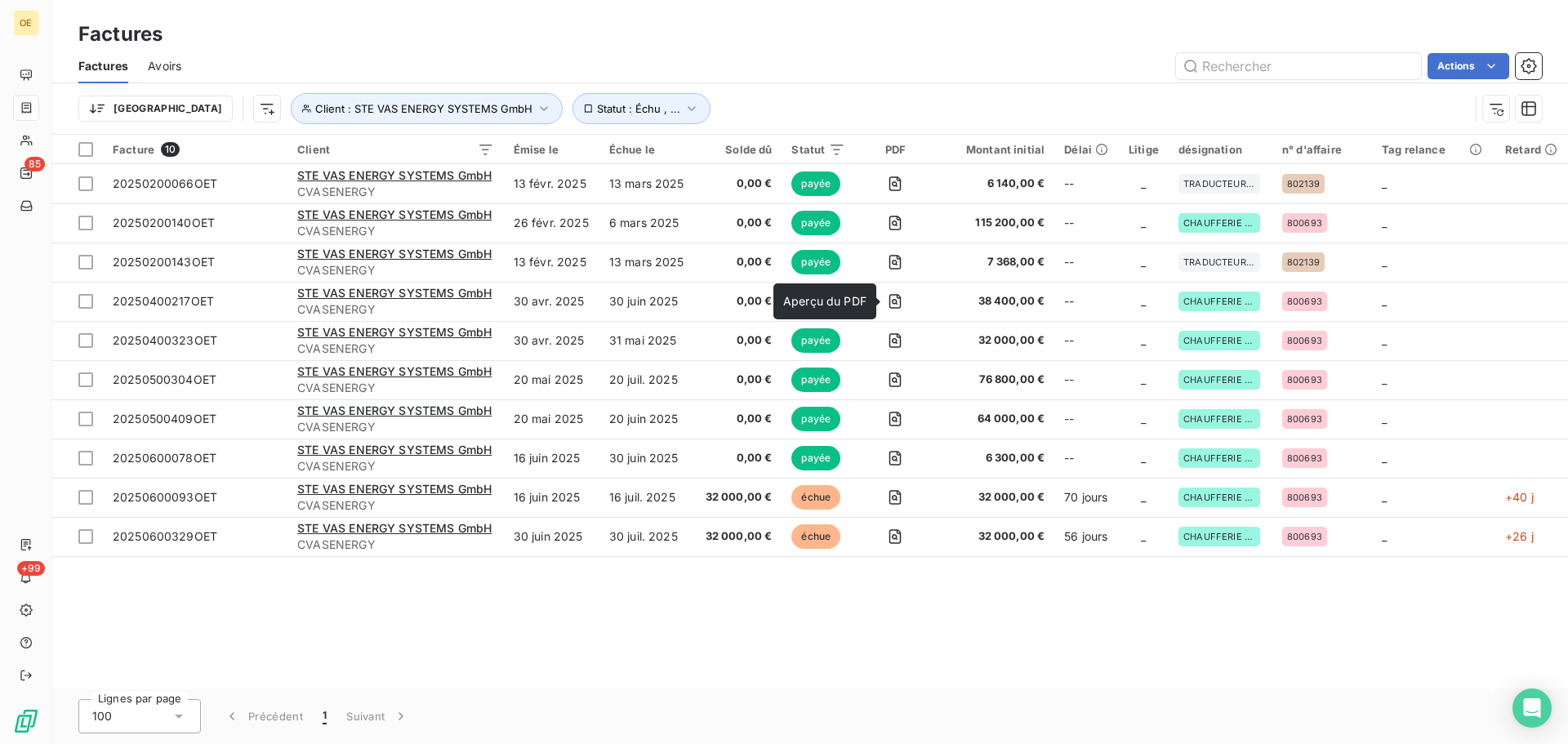
click at [683, 659] on div "Facture 10 Client Émise le Échue le Solde dû Statut PDF Montant initial Délai L…" at bounding box center [810, 412] width 1515 height 554
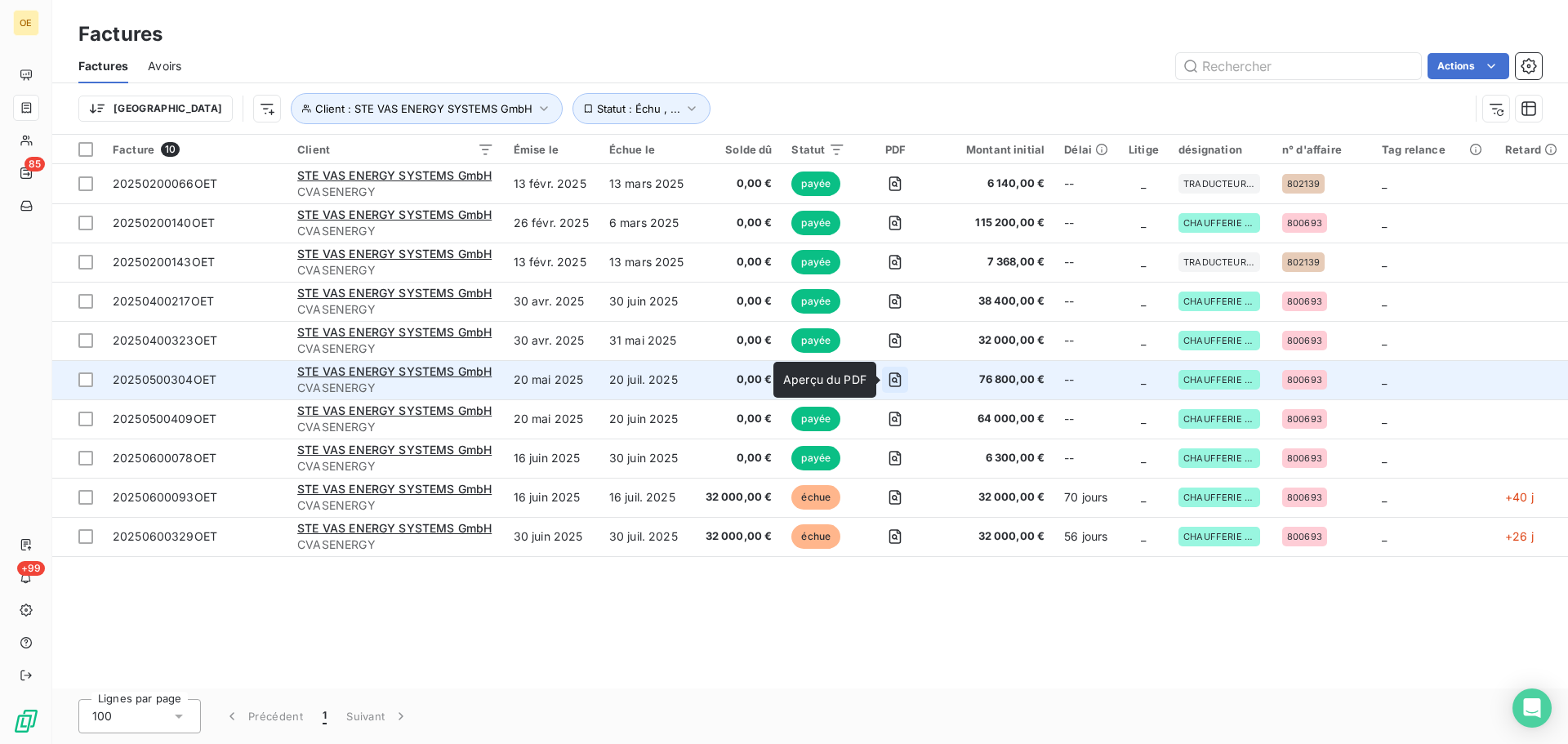
click at [900, 377] on icon "button" at bounding box center [895, 379] width 12 height 15
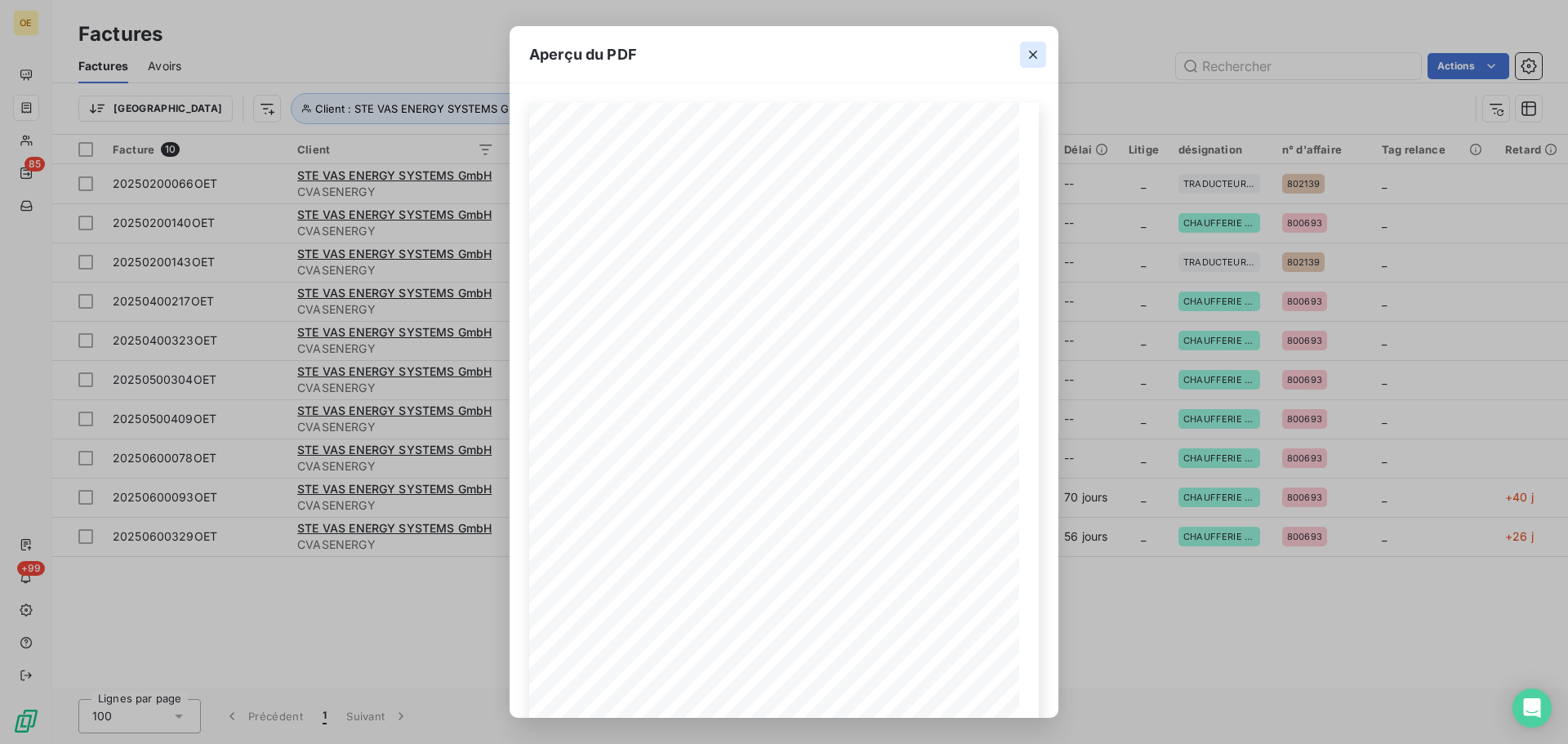
click at [1032, 55] on icon "button" at bounding box center [1032, 54] width 8 height 8
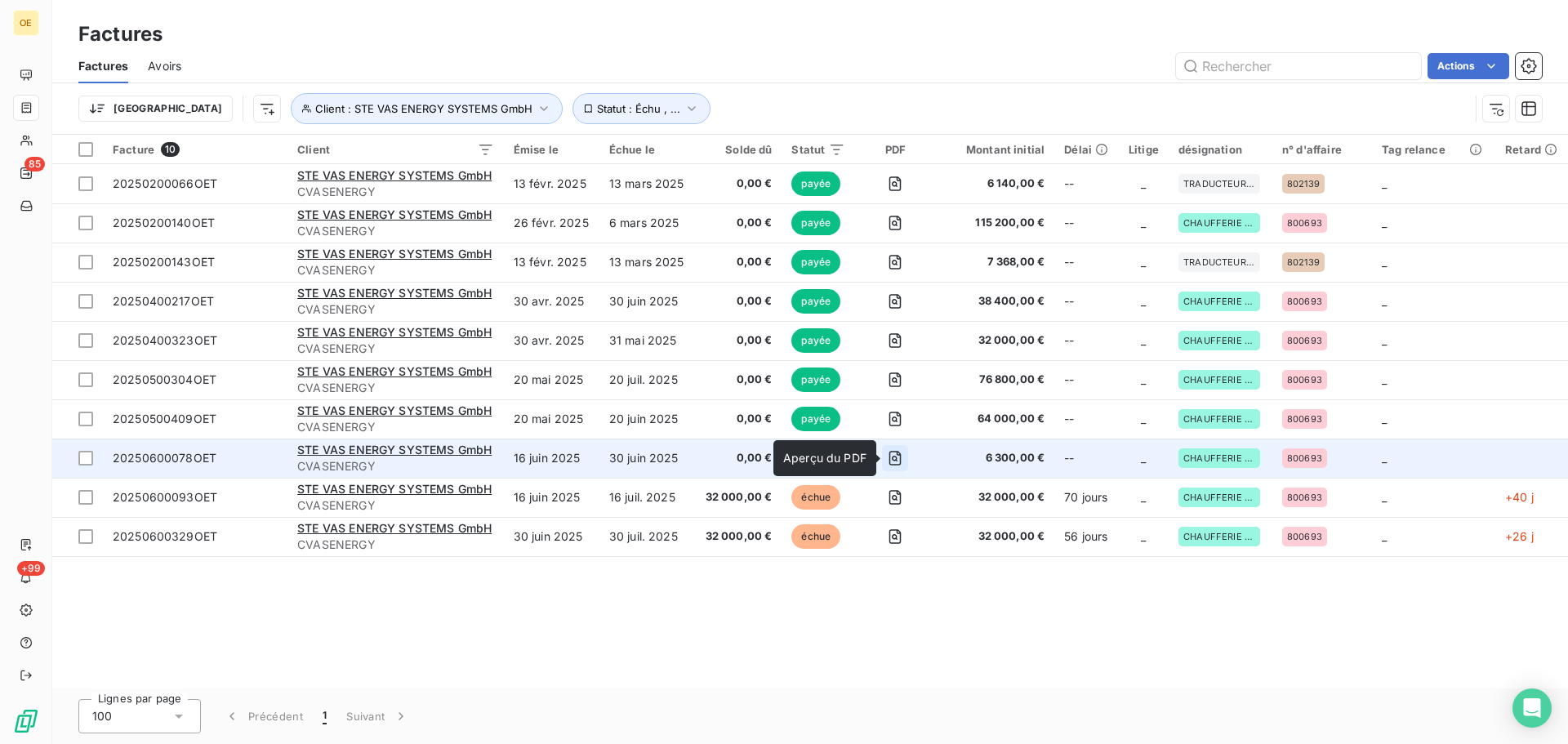
click at [900, 457] on icon "button" at bounding box center [895, 458] width 17 height 17
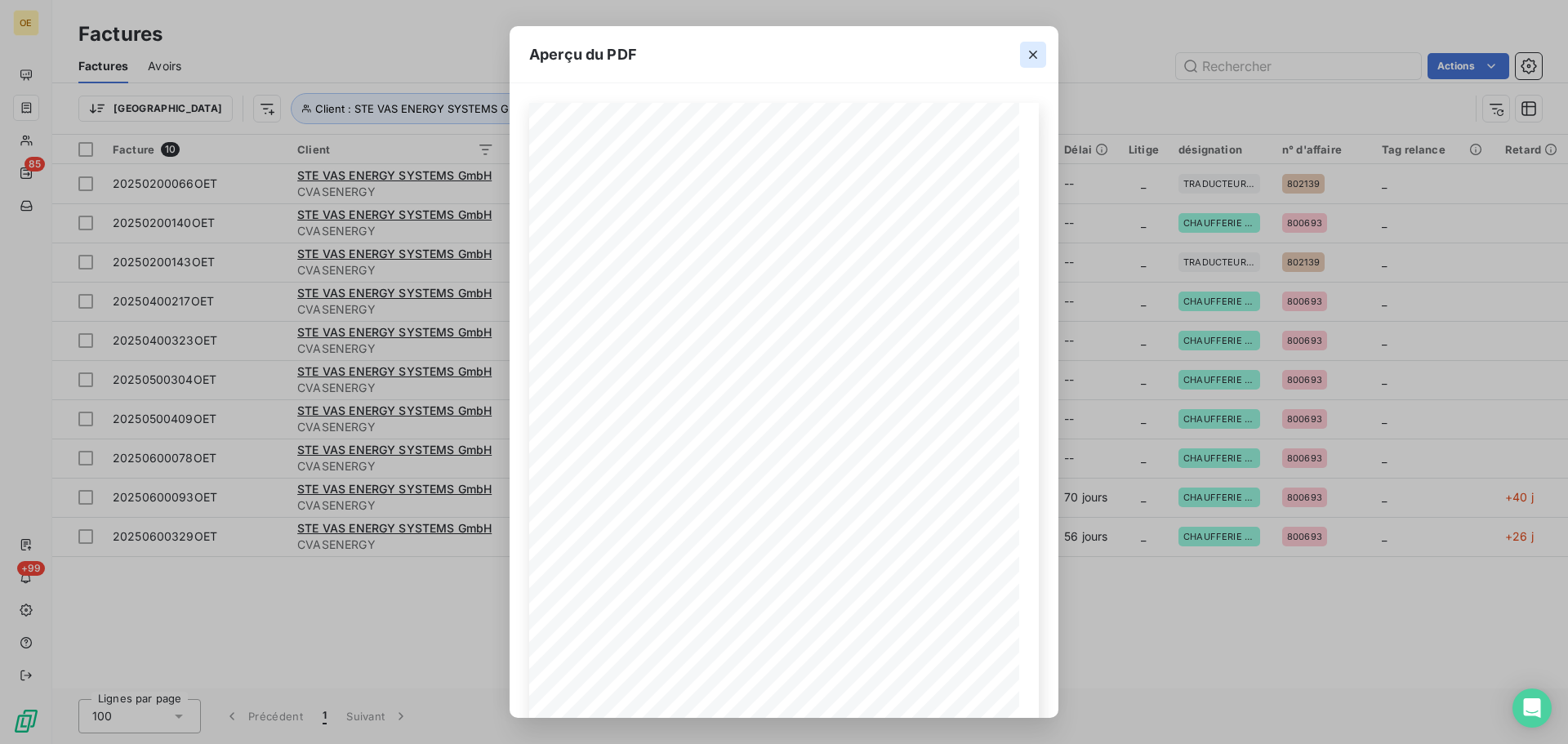
click at [1026, 57] on icon "button" at bounding box center [1033, 54] width 17 height 17
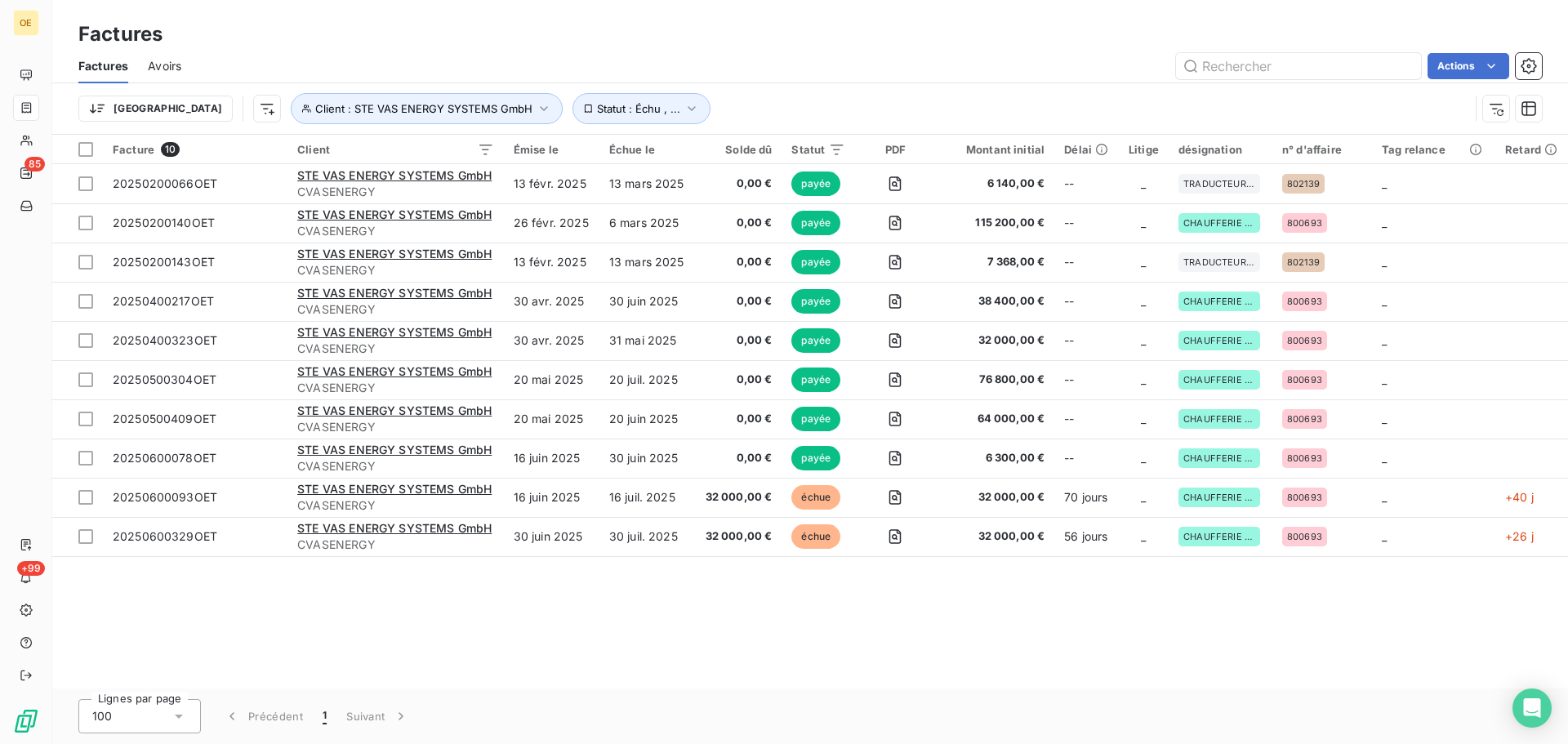
click at [716, 590] on div "Facture 10 Client Émise le Échue le Solde dû Statut PDF Montant initial Délai L…" at bounding box center [810, 412] width 1515 height 554
click at [536, 107] on icon "button" at bounding box center [544, 109] width 17 height 17
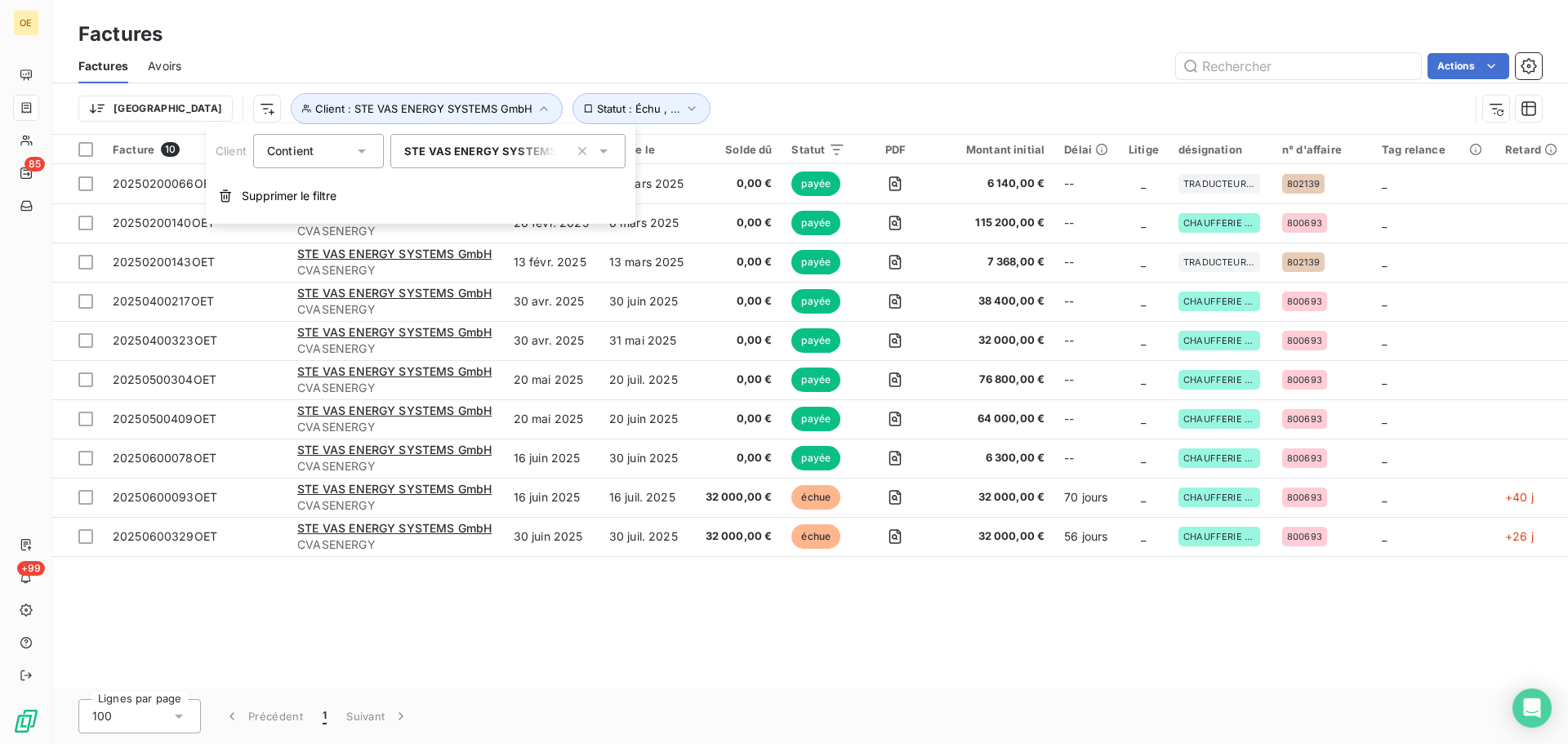
click at [607, 150] on icon at bounding box center [604, 151] width 17 height 17
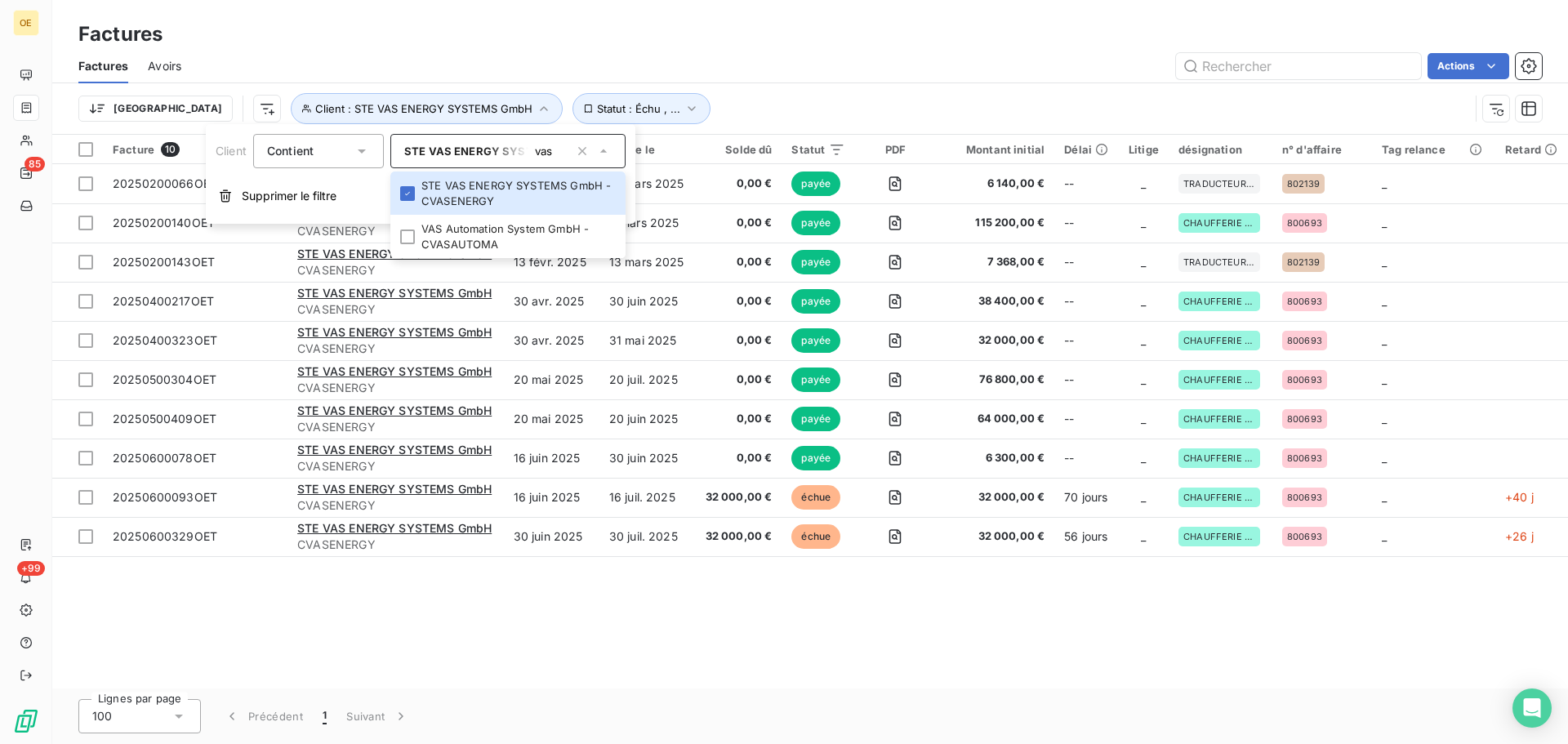
click at [460, 147] on span "STE VAS ENERGY SYSTEMS GmbH - CVASENERGY" at bounding box center [542, 151] width 276 height 13
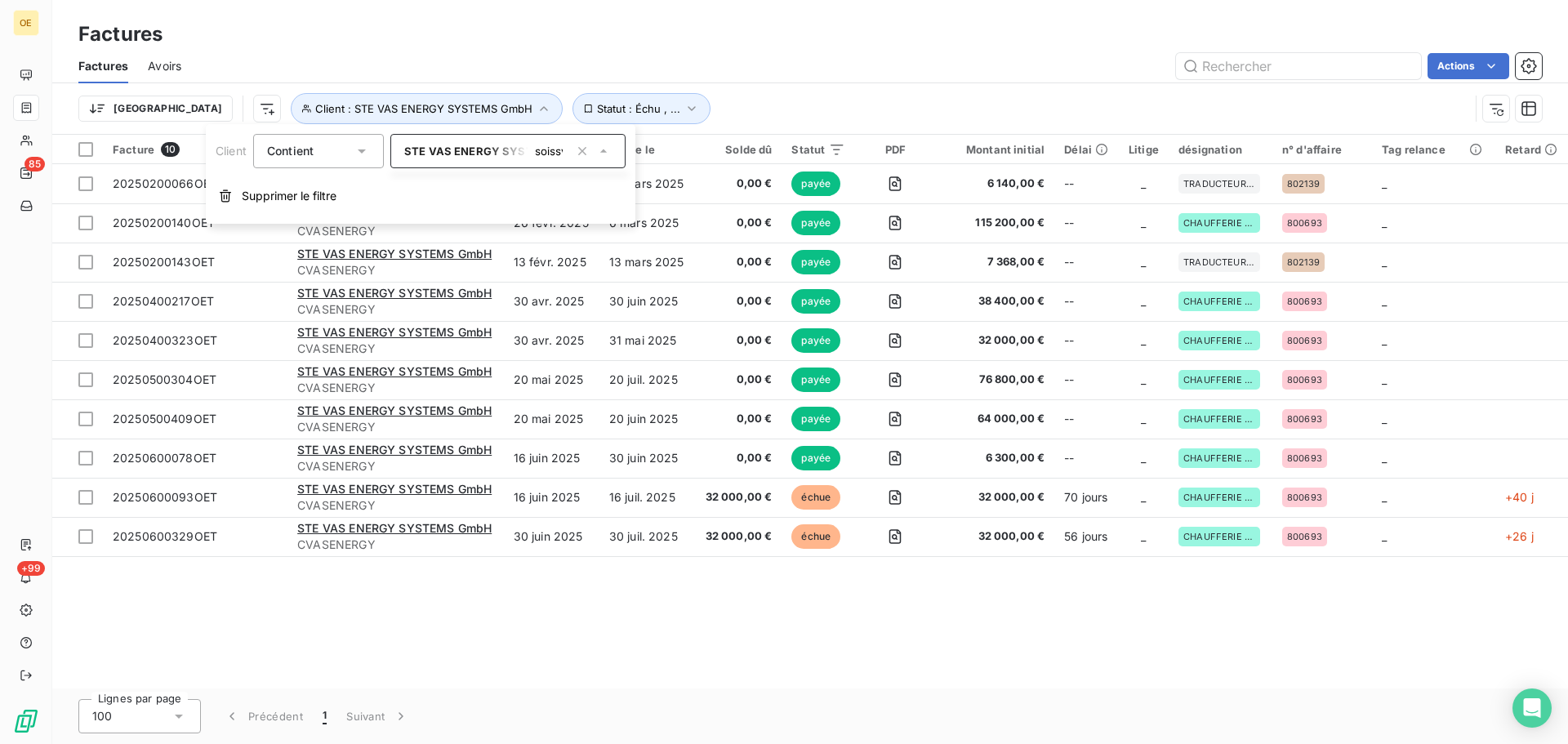
click at [560, 151] on input "soissvas" at bounding box center [549, 151] width 41 height 15
click at [603, 151] on icon at bounding box center [603, 151] width 8 height 4
type input "soissvas"
click at [561, 151] on input "soissvas" at bounding box center [549, 151] width 41 height 15
click at [364, 151] on icon at bounding box center [362, 151] width 17 height 17
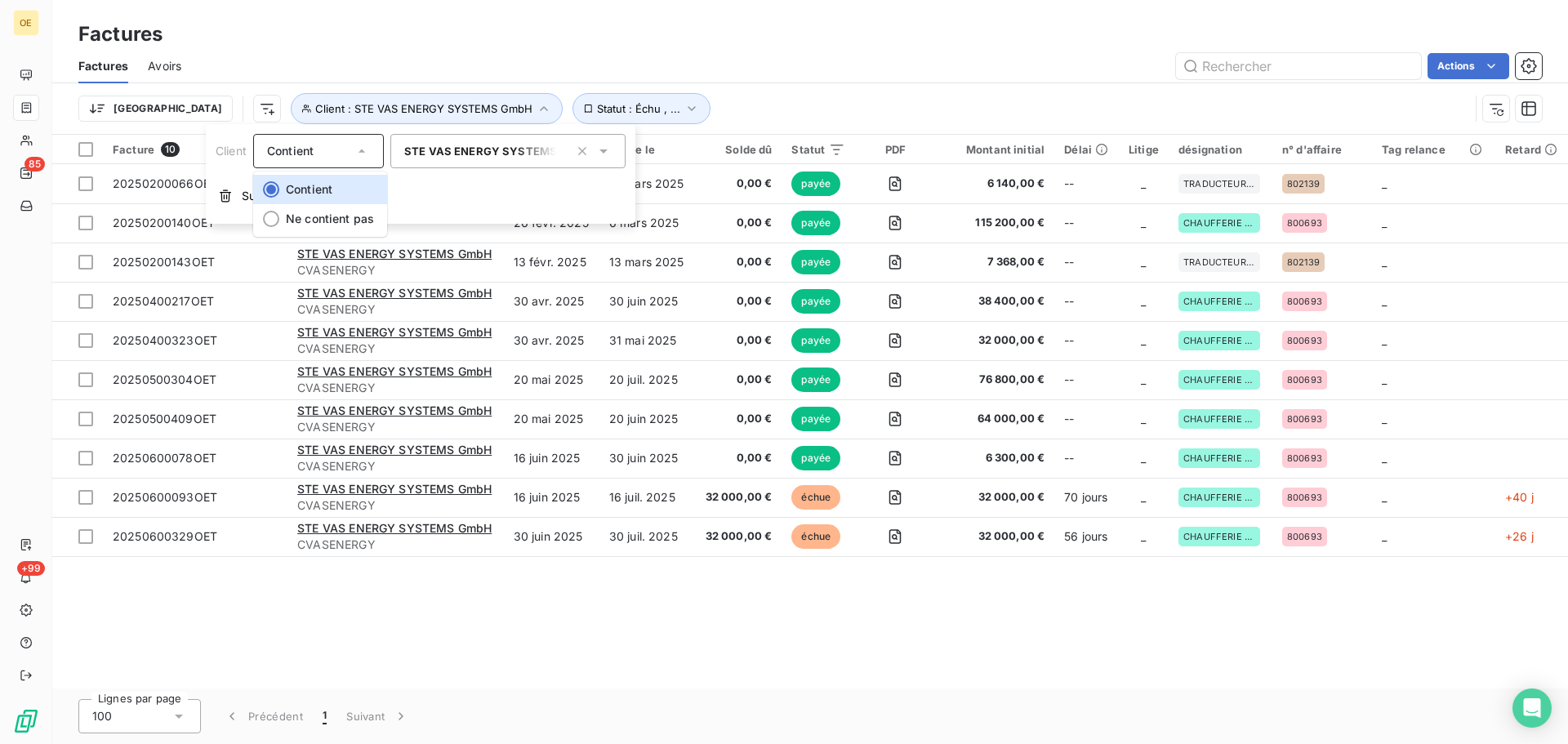
click at [364, 151] on icon at bounding box center [361, 151] width 6 height 4
click at [603, 151] on icon at bounding box center [603, 151] width 8 height 4
type input "s"
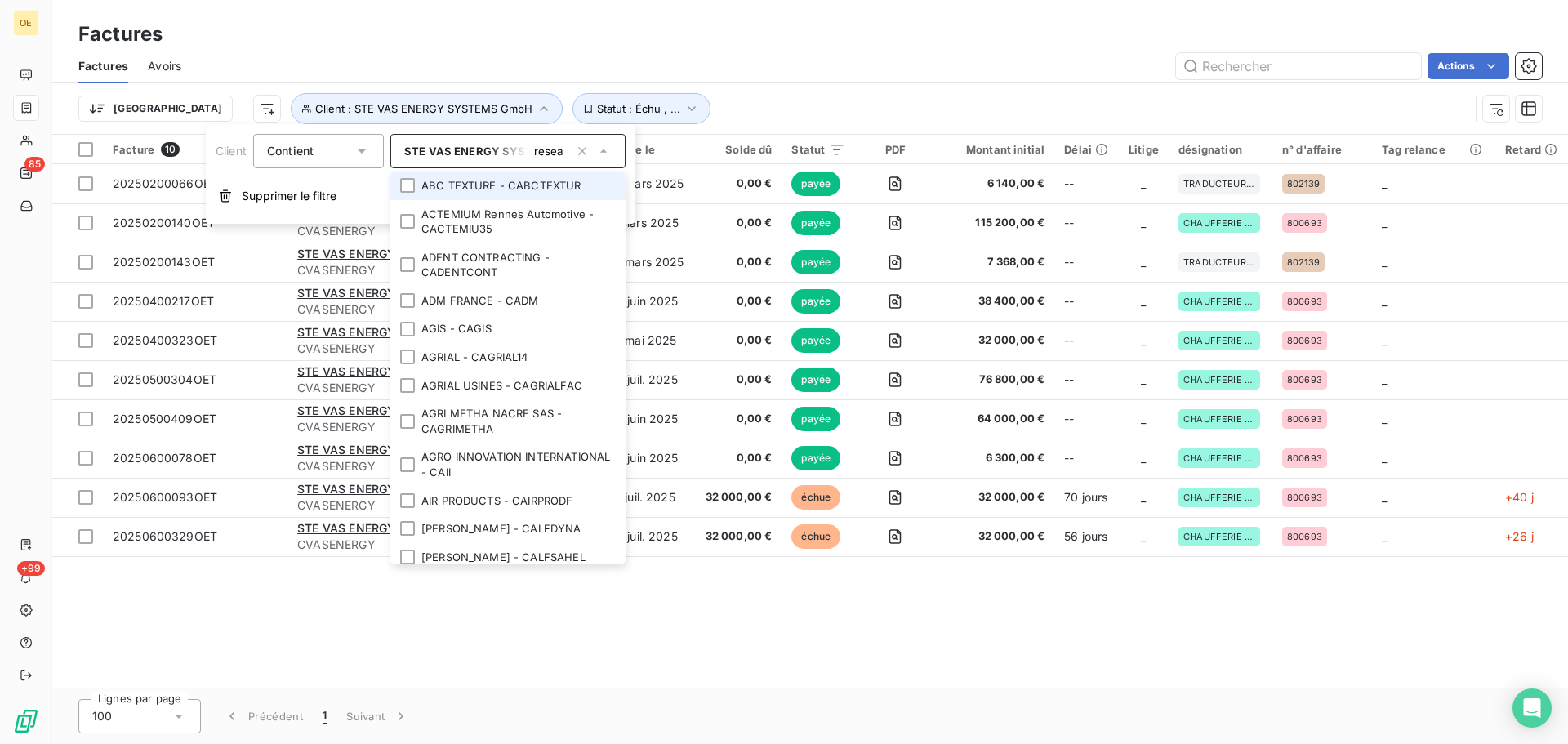
type input "reseau"
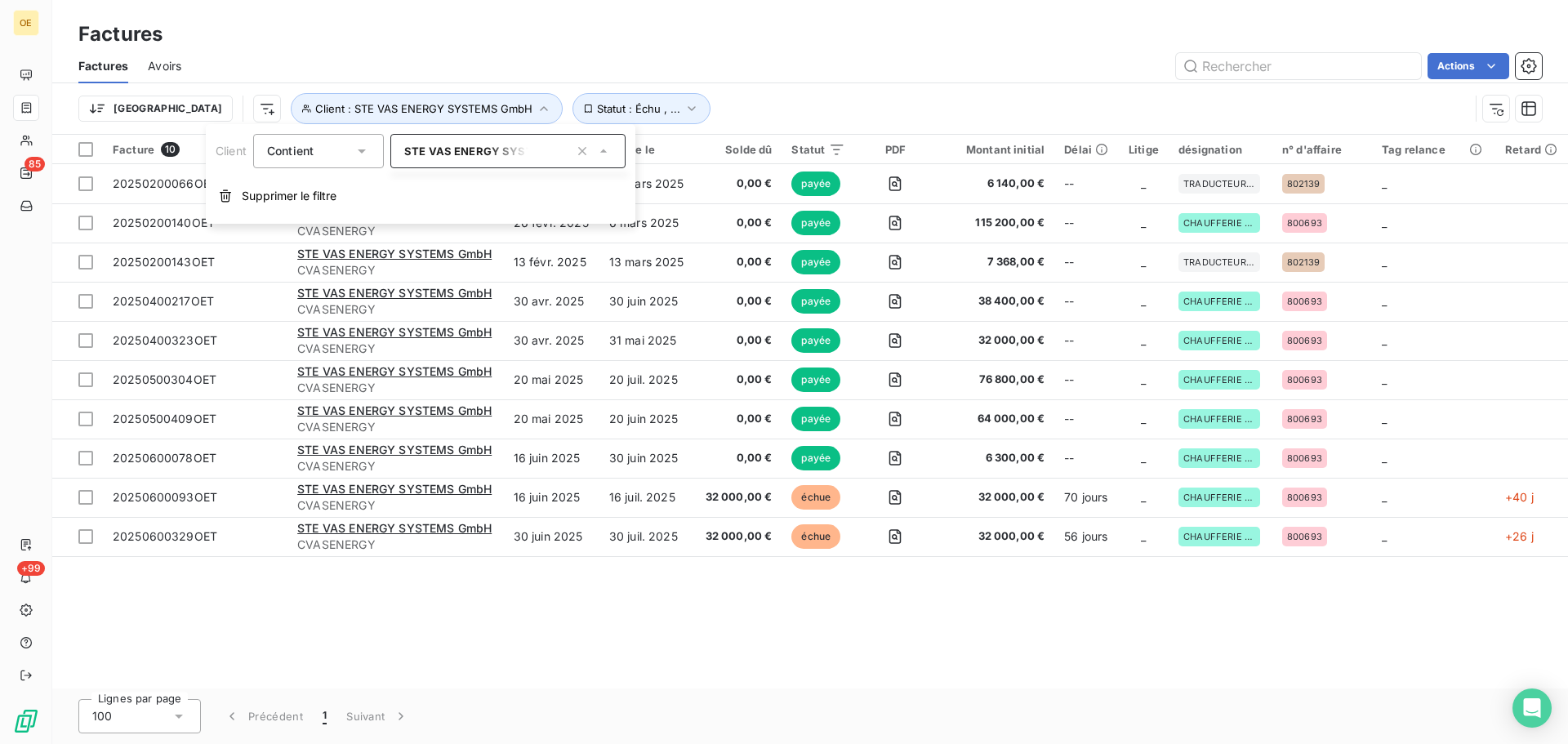
scroll to position [0, 0]
click at [603, 151] on icon at bounding box center [603, 151] width 8 height 4
type input "reseau"
click at [509, 151] on span "STE VAS ENERGY SYSTEMS GmbH - CVASENERGY" at bounding box center [542, 151] width 276 height 13
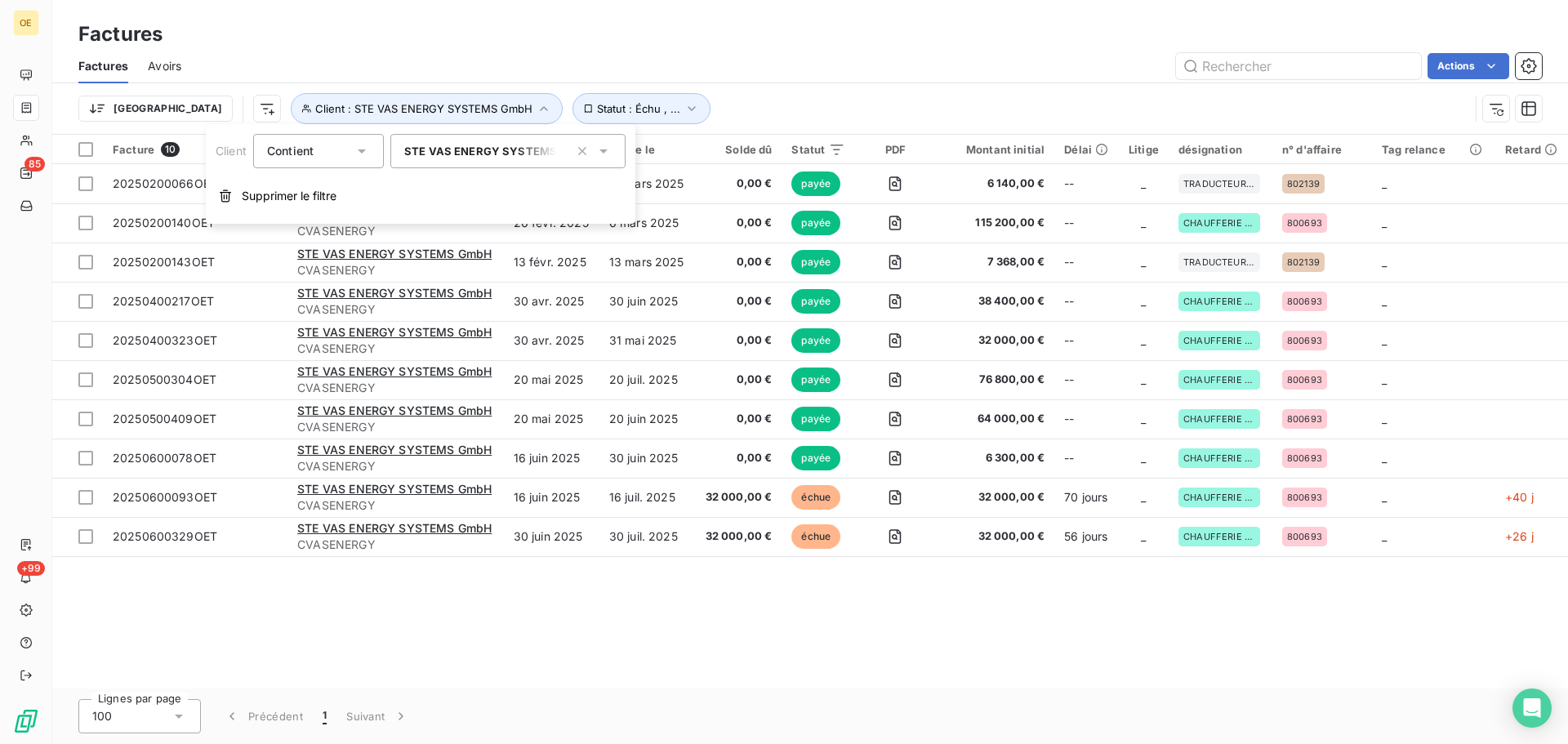
type input "reseau"
click at [509, 151] on span "STE VAS ENERGY SYSTEMS GmbH - CVASENERGY" at bounding box center [542, 151] width 276 height 13
drag, startPoint x: 536, startPoint y: 150, endPoint x: 674, endPoint y: 149, distance: 138.0
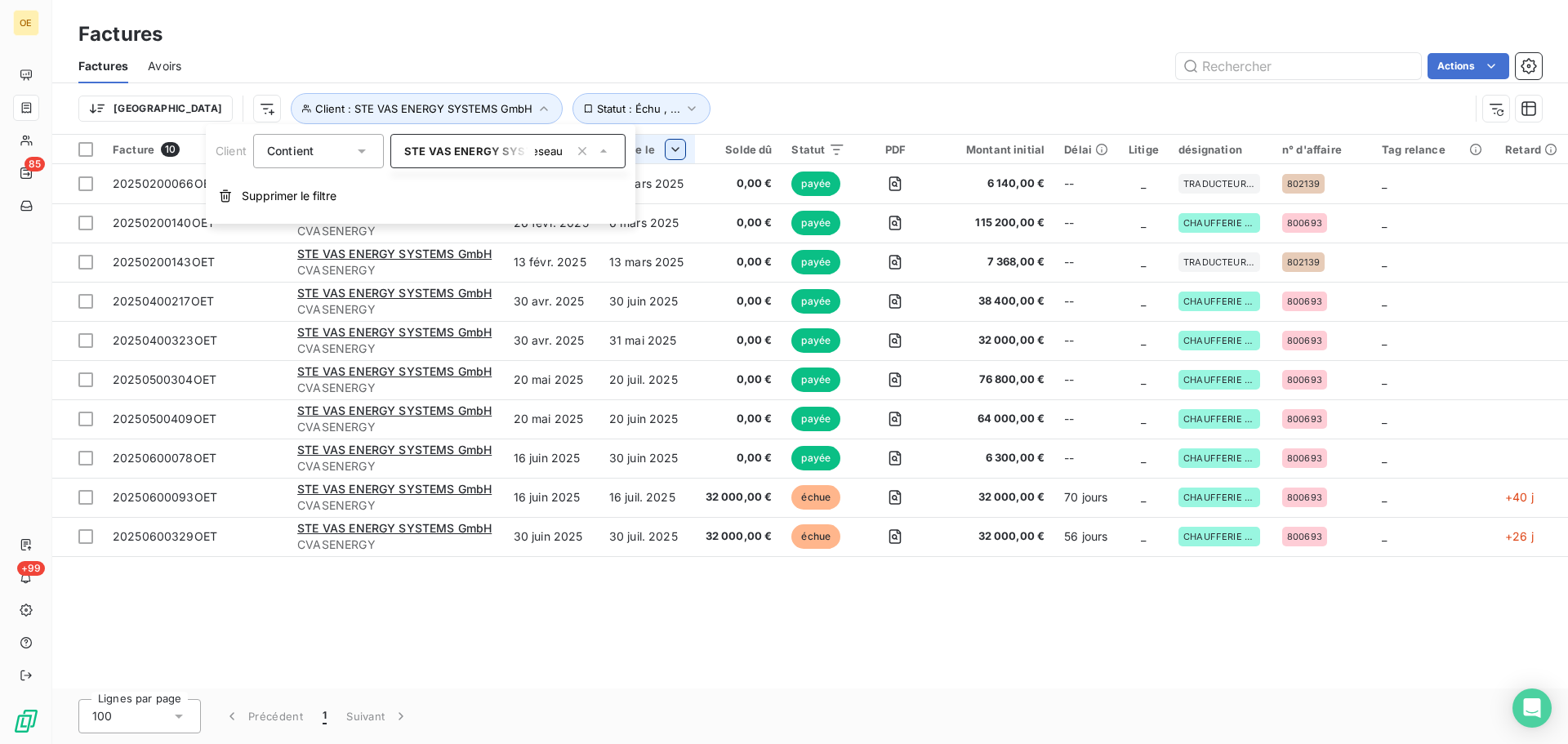
click at [674, 149] on body "OE 85 +99 Factures Factures Avoirs Actions Trier Client : STE VAS ENERGY SYSTEM…" at bounding box center [784, 372] width 1568 height 744
type input "idex"
click at [541, 231] on li "IDEX - SOISSONS - CIDEXSOISS" at bounding box center [508, 229] width 235 height 29
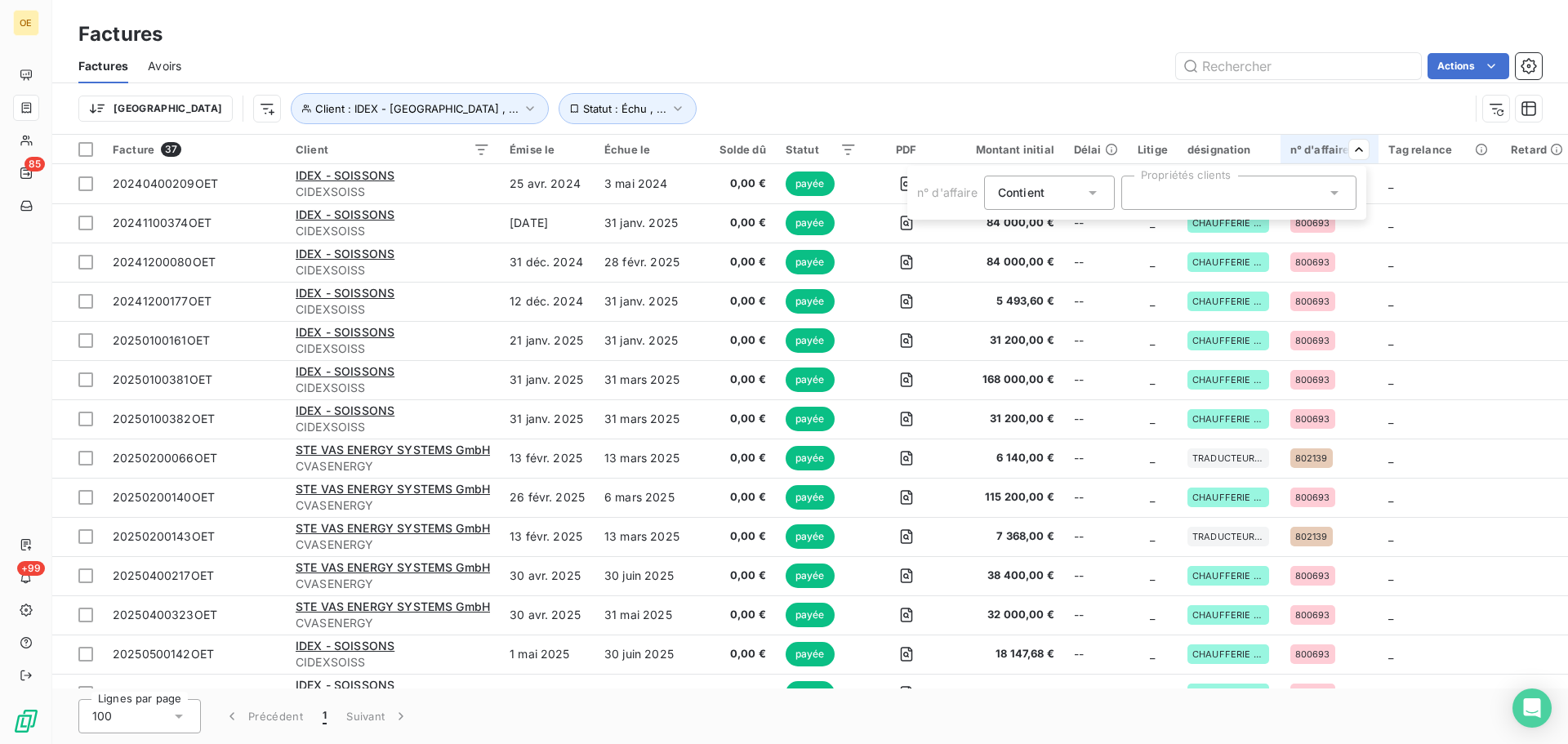
click at [1341, 194] on icon at bounding box center [1334, 193] width 17 height 17
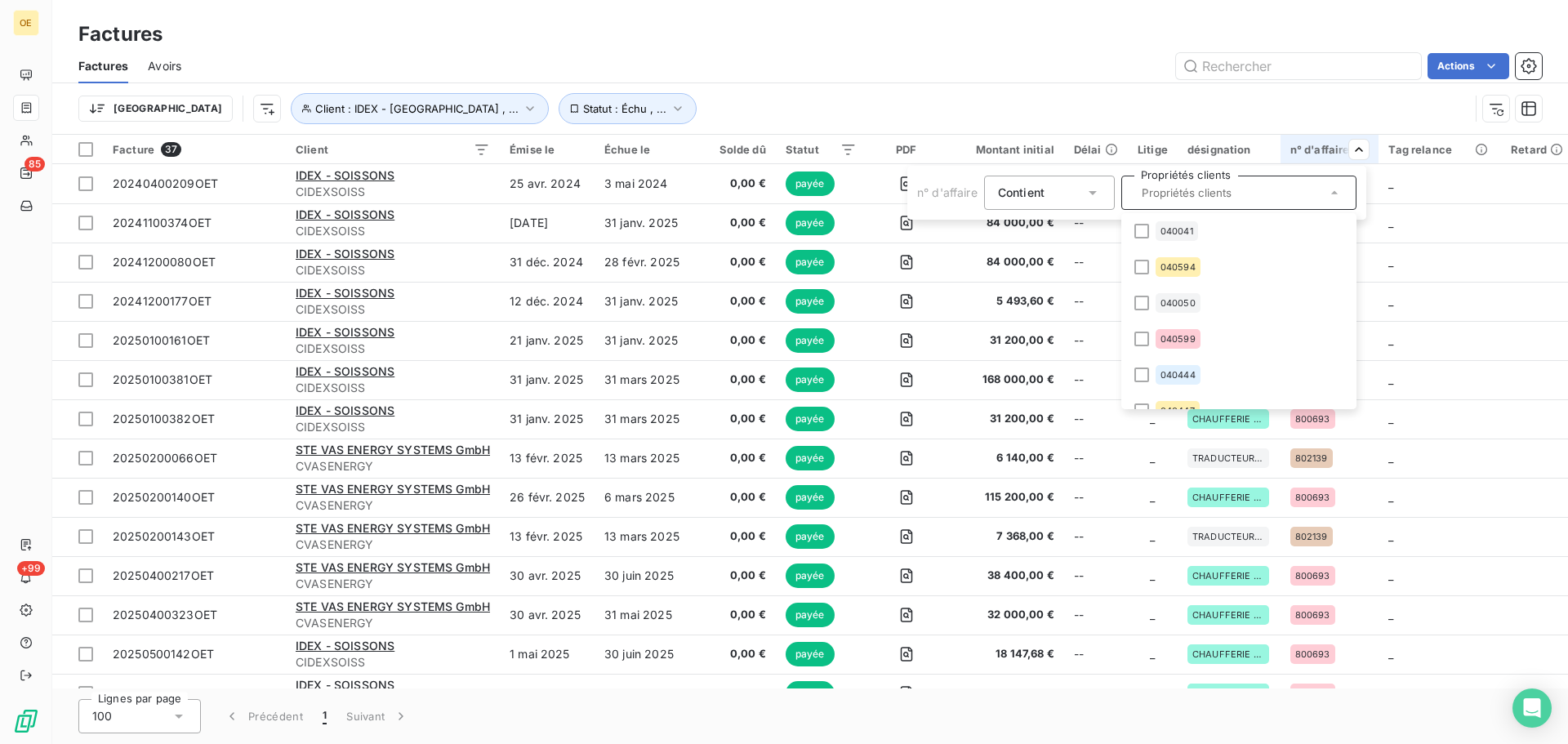
scroll to position [163, 0]
click at [1162, 190] on input "text" at bounding box center [1230, 193] width 191 height 15
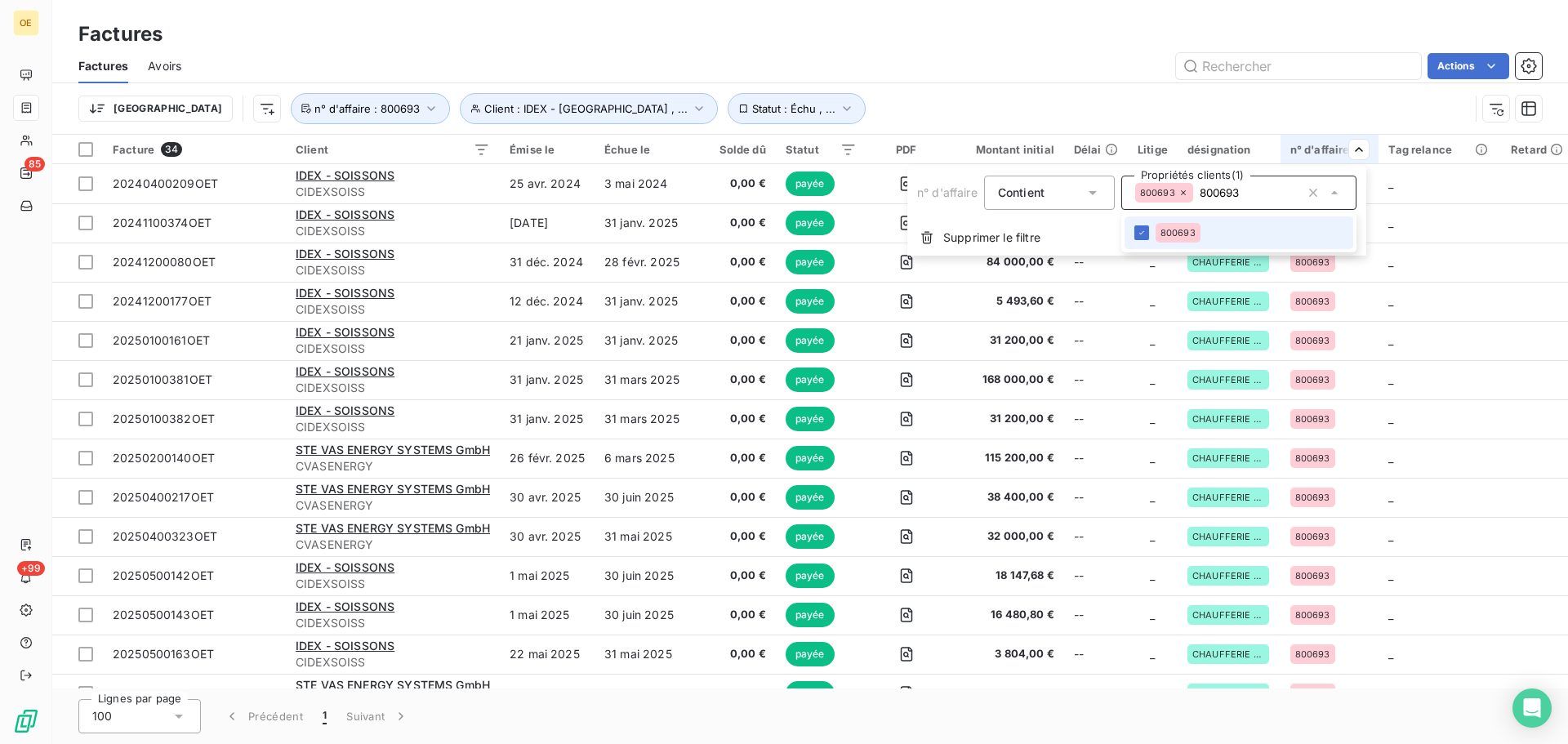
type input "800693"
click at [1430, 408] on html "OE 85 +99 Factures Factures Avoirs Actions Trier Client : IDEX - [GEOGRAPHIC_DA…" at bounding box center [784, 372] width 1568 height 744
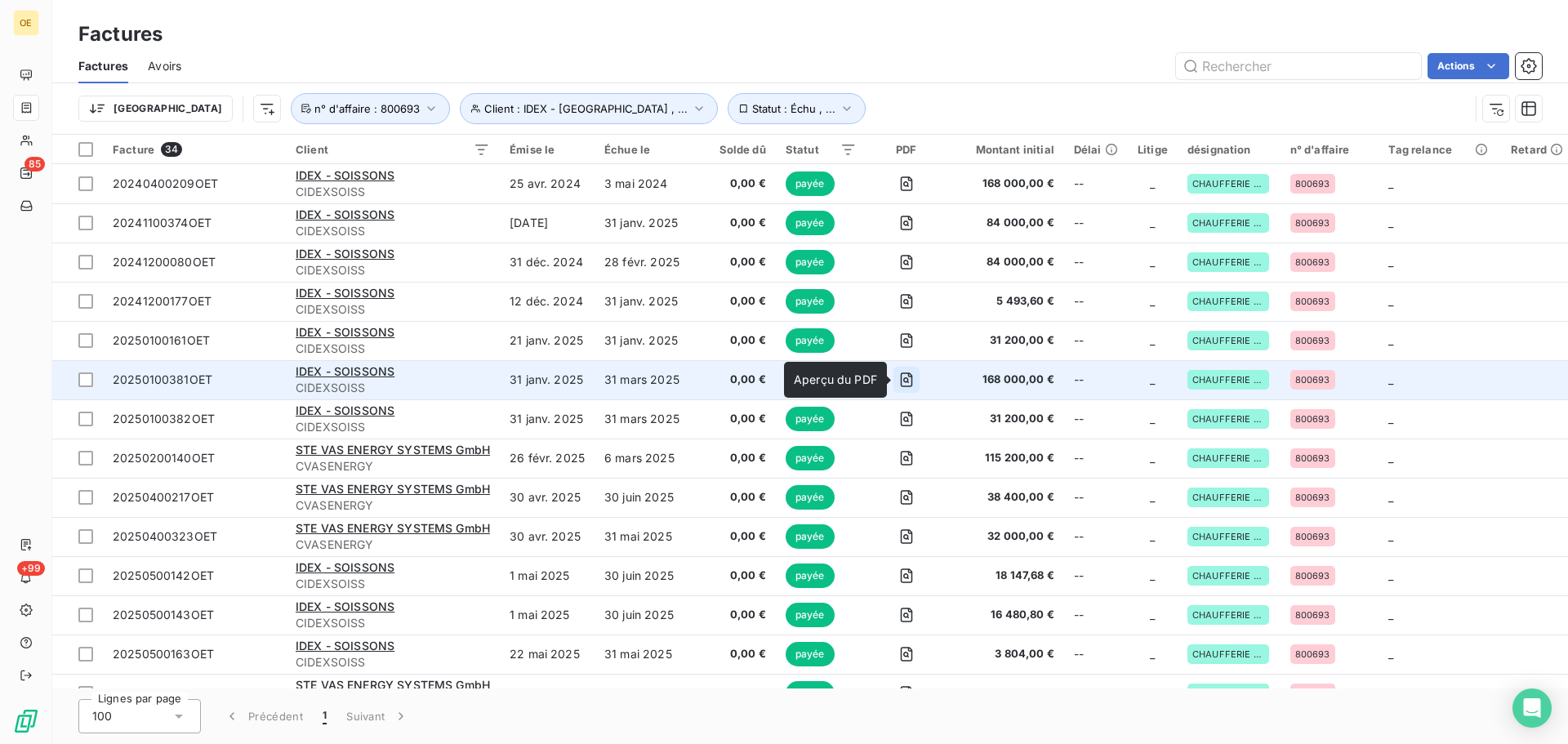
click at [903, 378] on icon "button" at bounding box center [906, 379] width 12 height 15
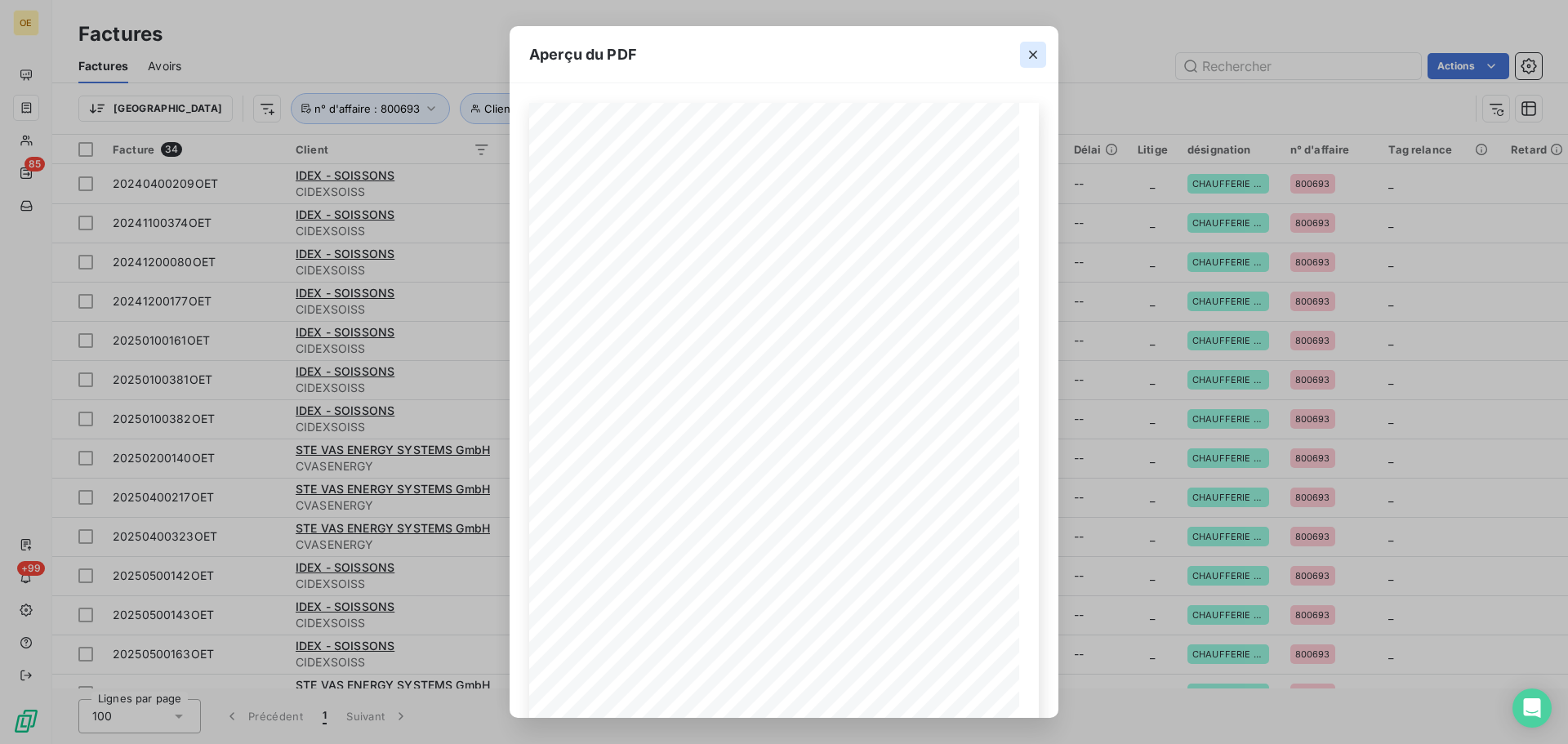
click at [1039, 56] on icon "button" at bounding box center [1033, 54] width 17 height 17
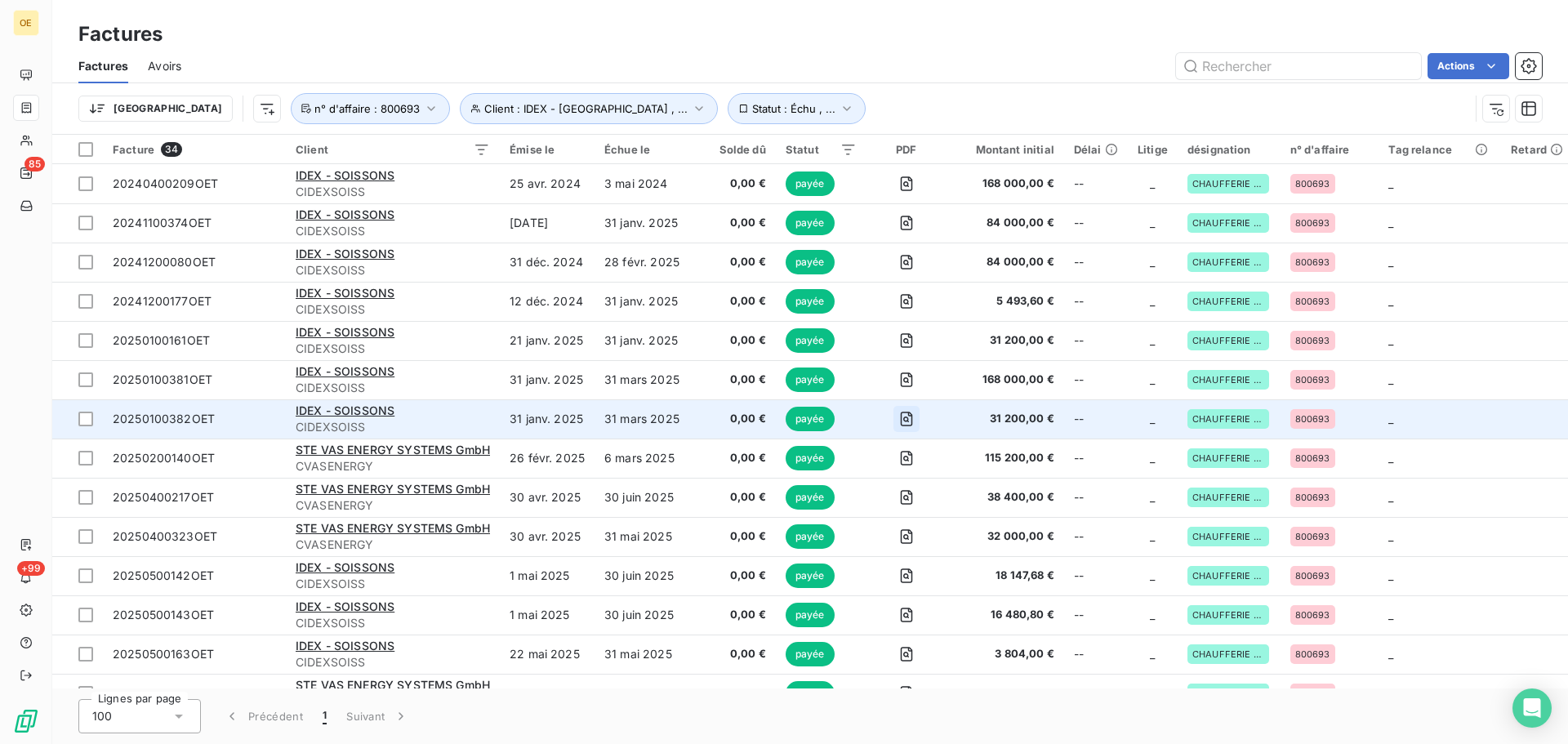
click at [909, 416] on icon "button" at bounding box center [907, 419] width 17 height 17
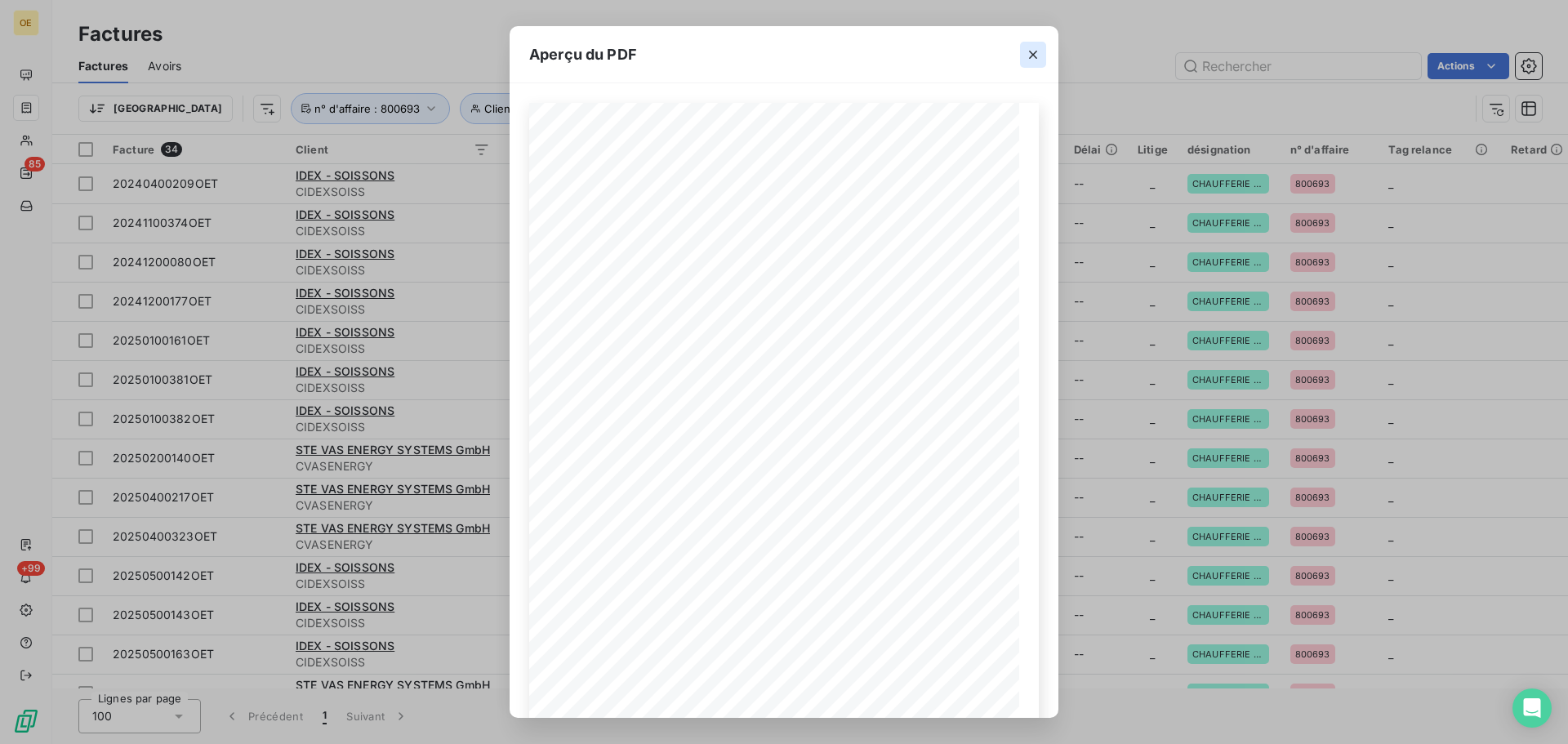
click at [1032, 52] on icon "button" at bounding box center [1033, 54] width 17 height 17
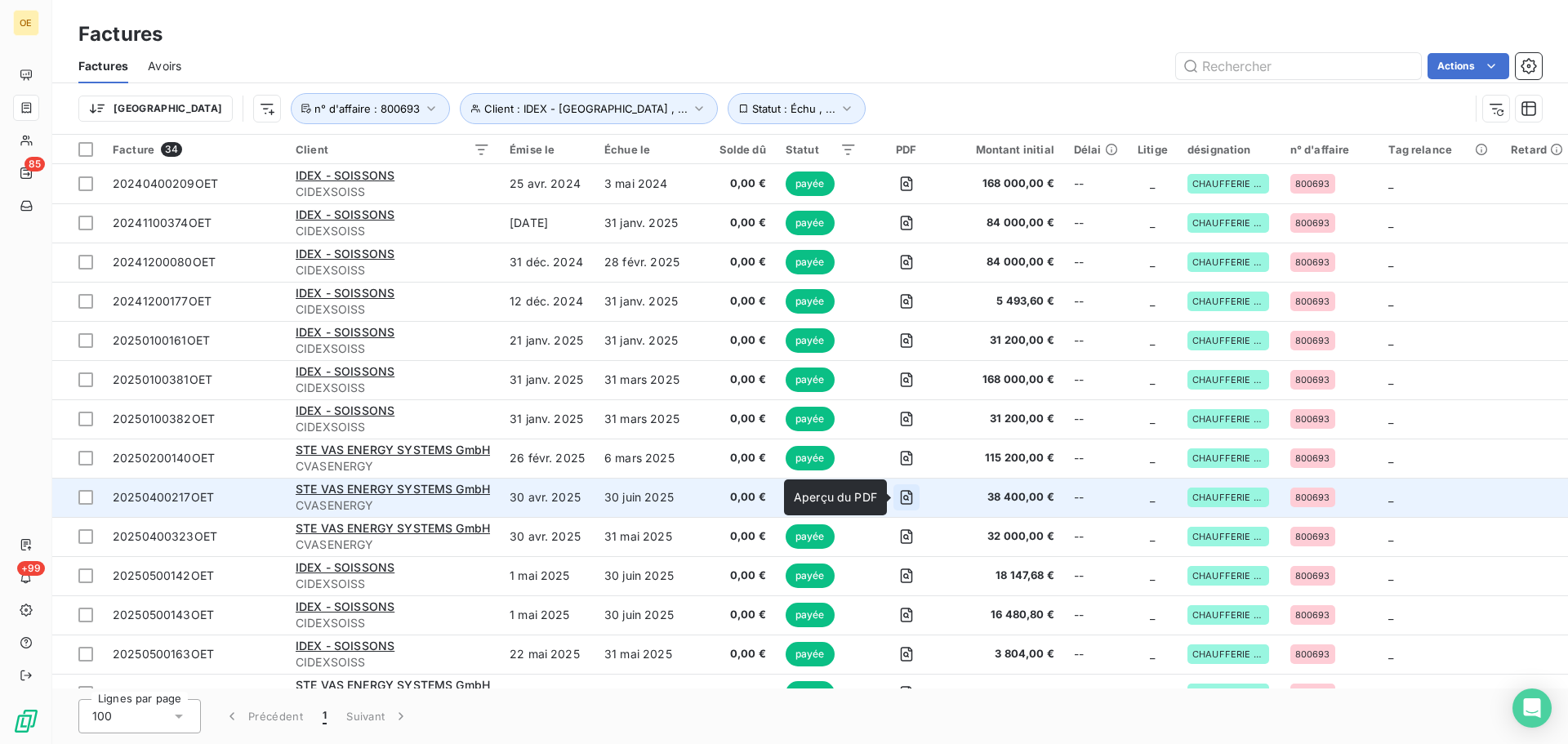
click at [911, 498] on icon "button" at bounding box center [907, 498] width 17 height 17
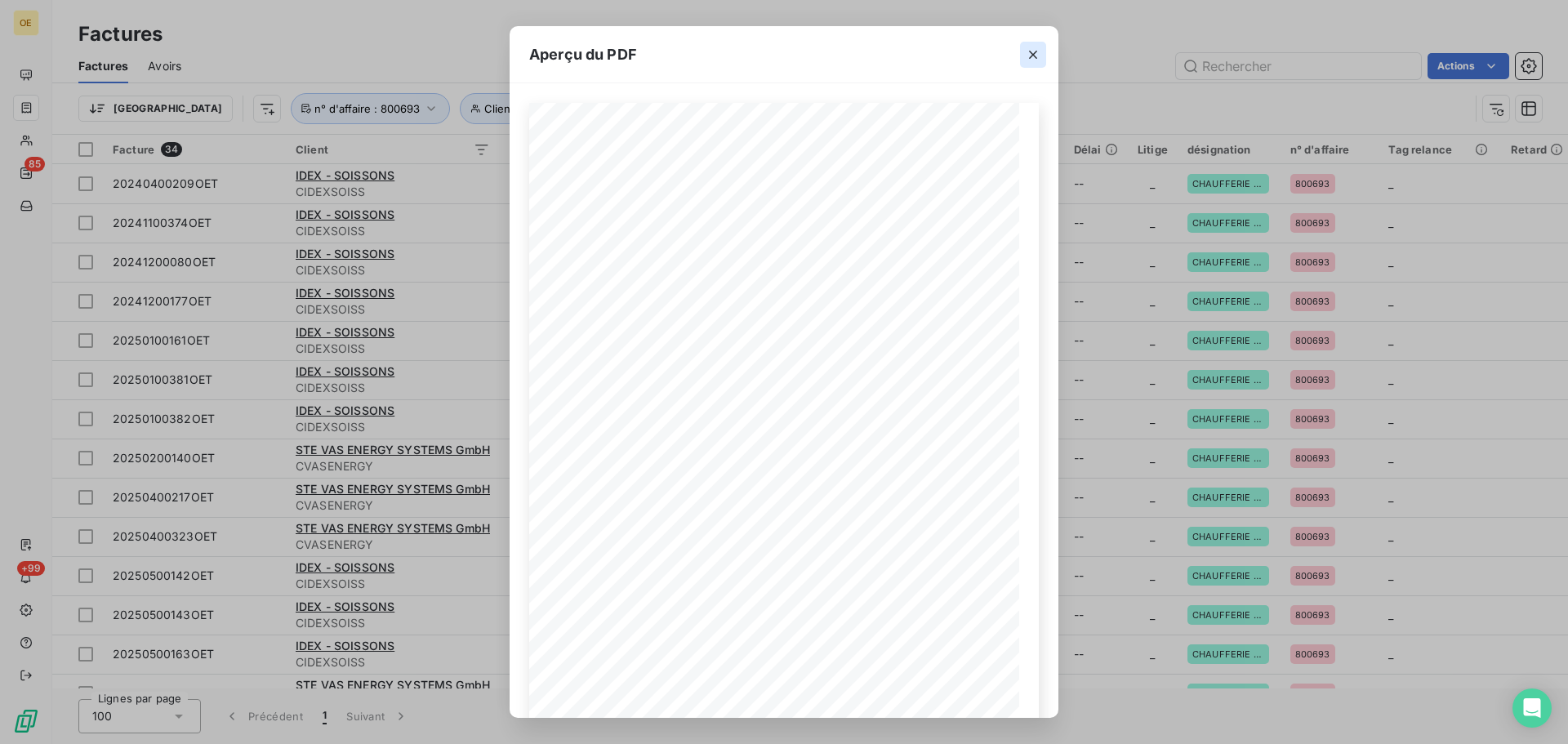
click at [1035, 56] on icon "button" at bounding box center [1032, 54] width 8 height 8
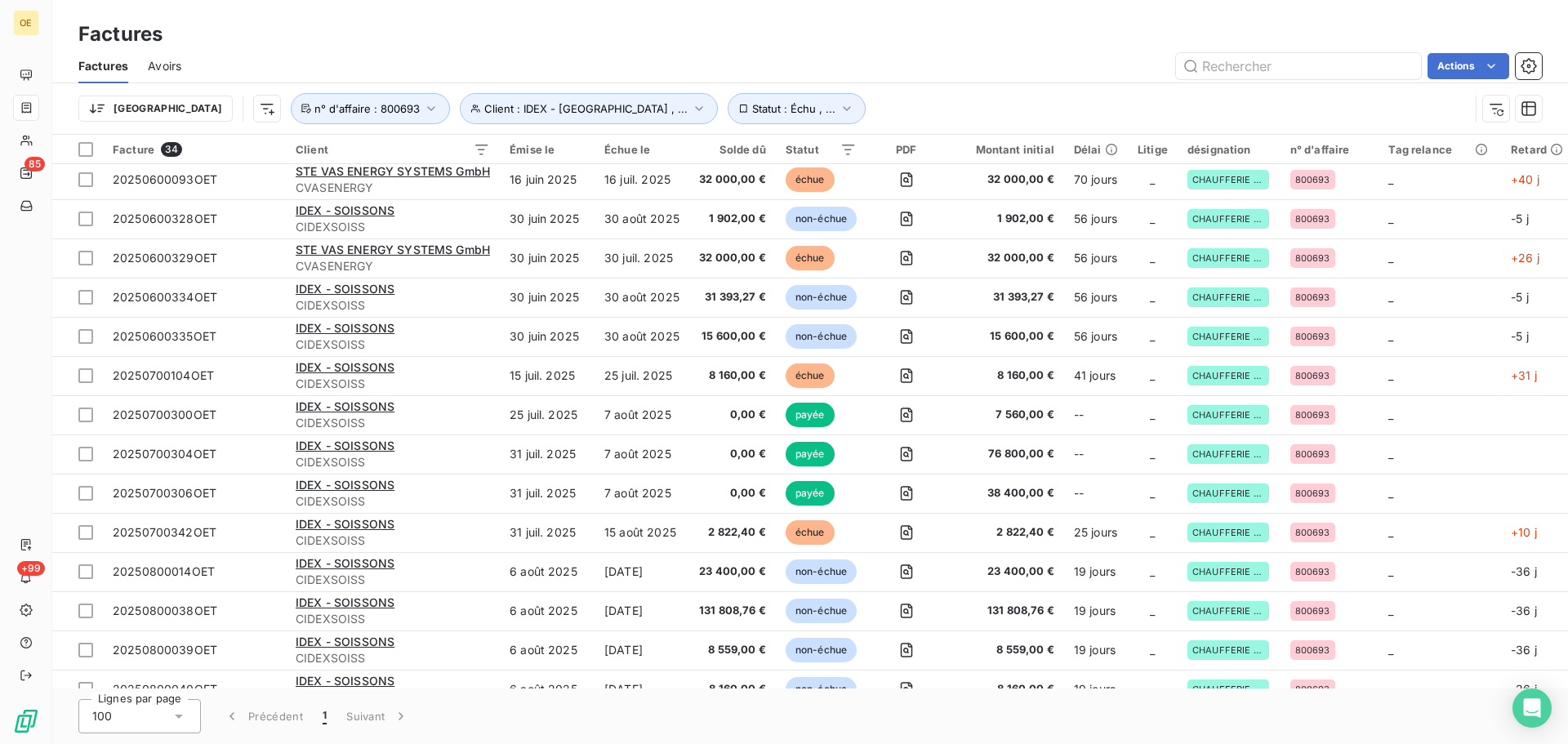
scroll to position [815, 0]
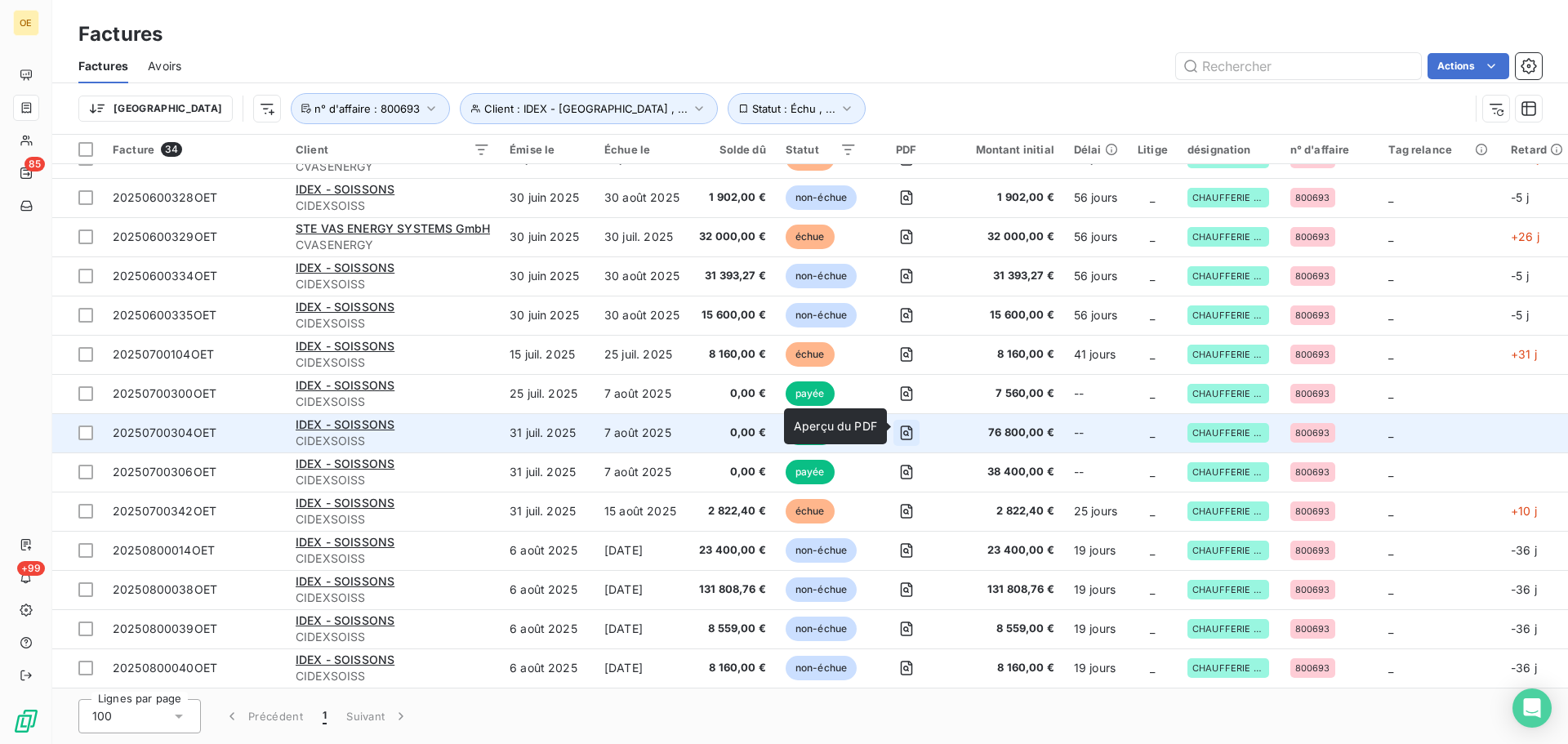
click at [907, 426] on icon "button" at bounding box center [907, 433] width 17 height 17
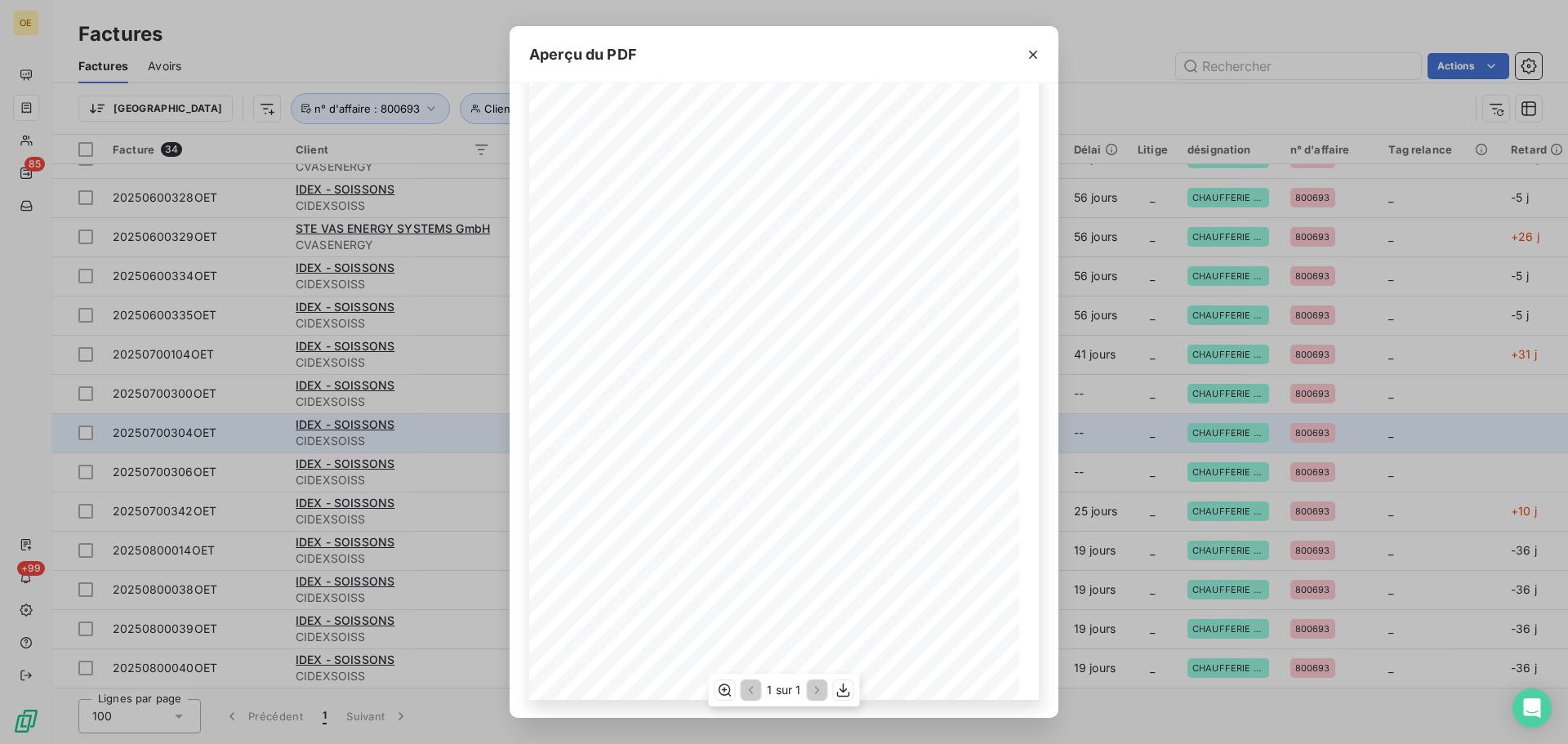
scroll to position [97, 0]
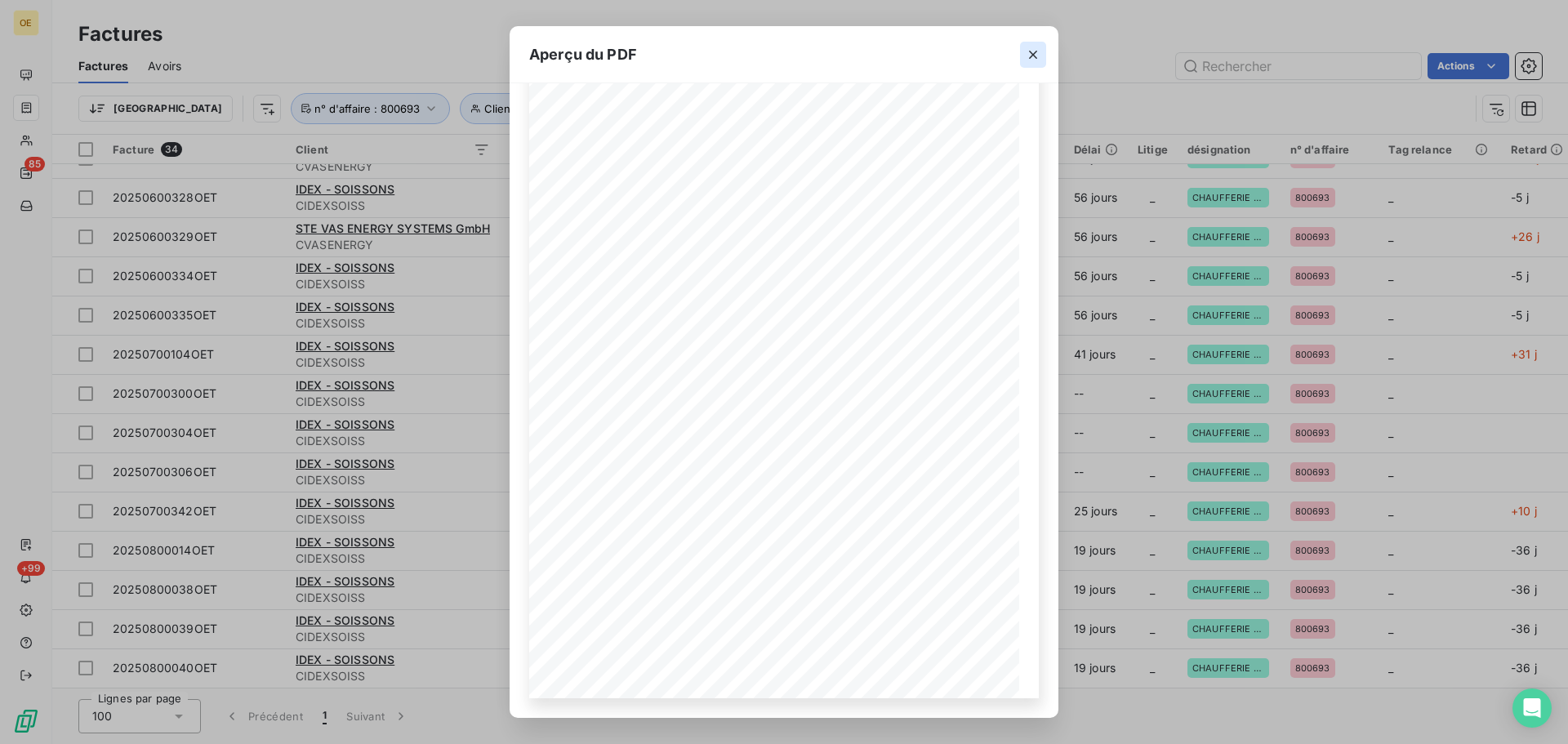
click at [1033, 59] on icon "button" at bounding box center [1033, 54] width 17 height 17
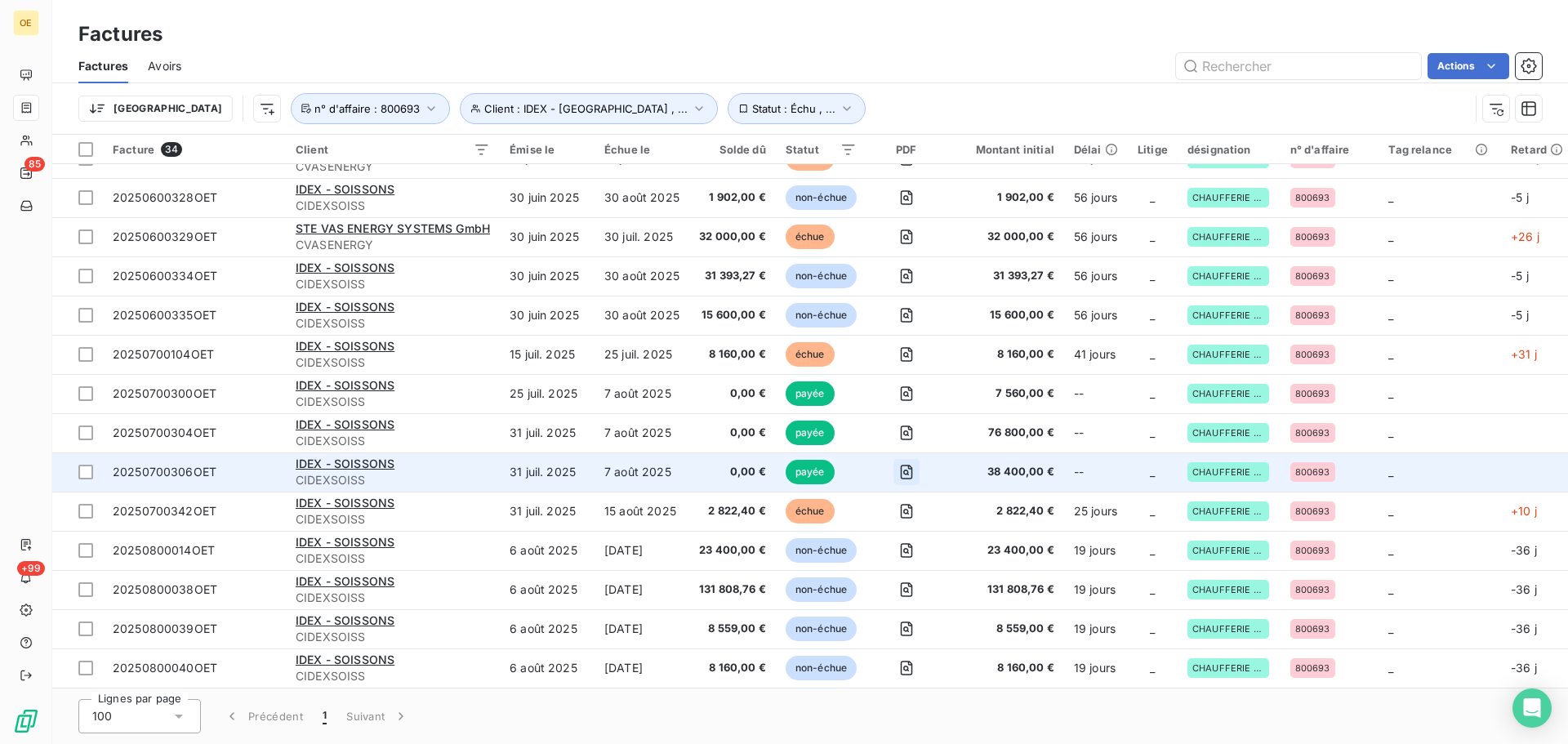
click at [911, 465] on icon "button" at bounding box center [907, 472] width 17 height 17
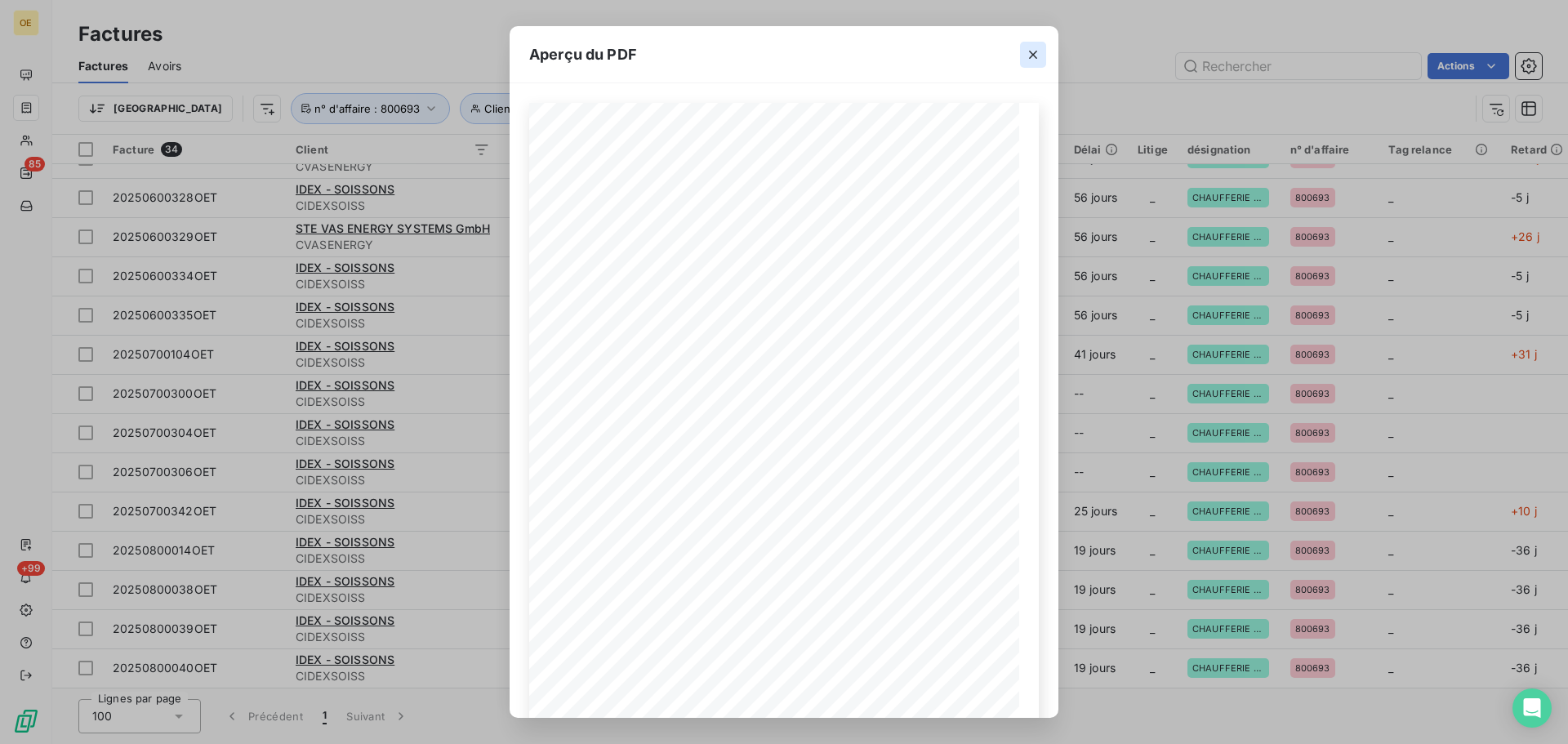
click at [1037, 55] on icon "button" at bounding box center [1033, 54] width 17 height 17
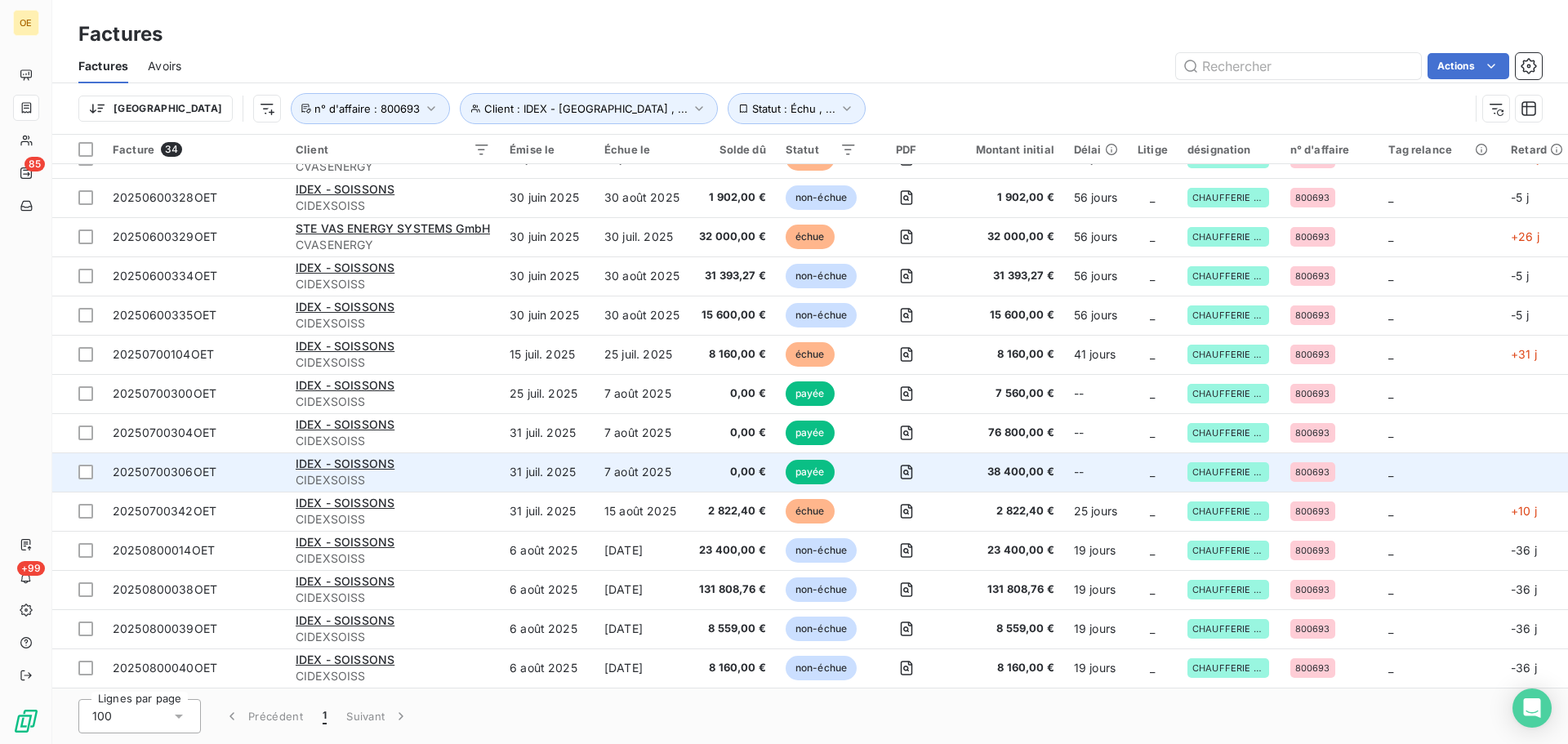
click at [701, 464] on span "0,00 €" at bounding box center [732, 472] width 67 height 17
